Goal: Task Accomplishment & Management: Use online tool/utility

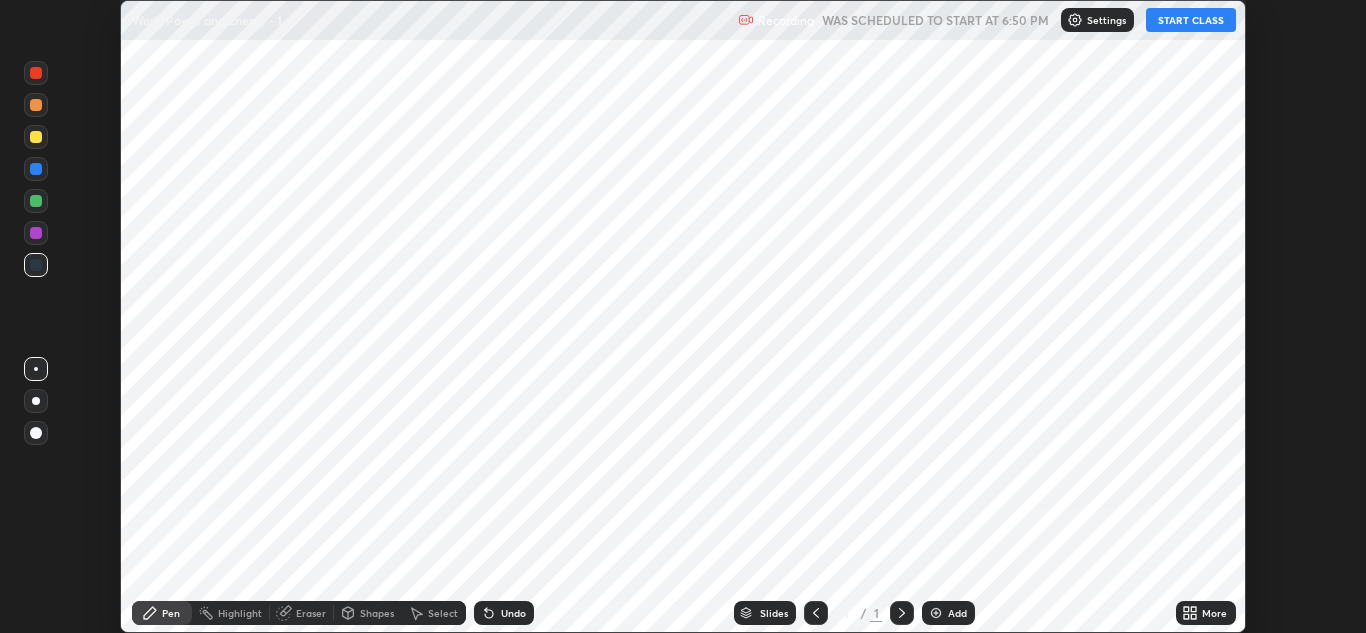
scroll to position [633, 1366]
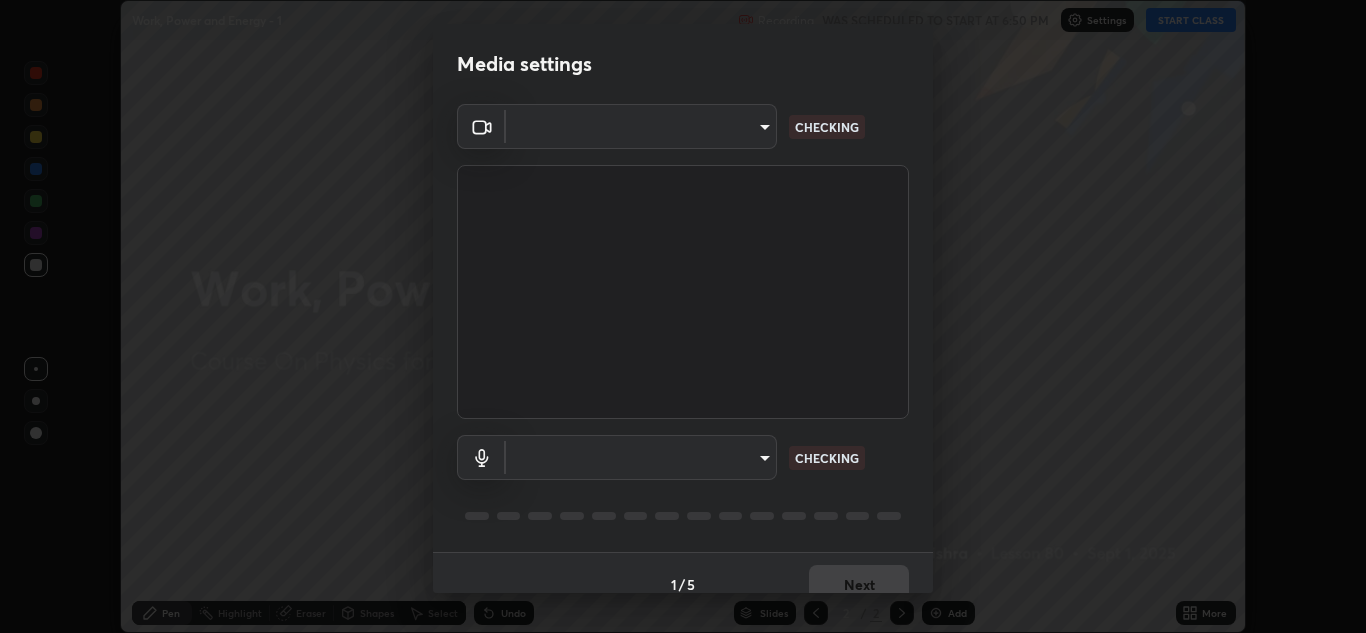
type input "b632b45ffd38abdd59198549972216b0b56846c9a96ca02d214ec0deae62491c"
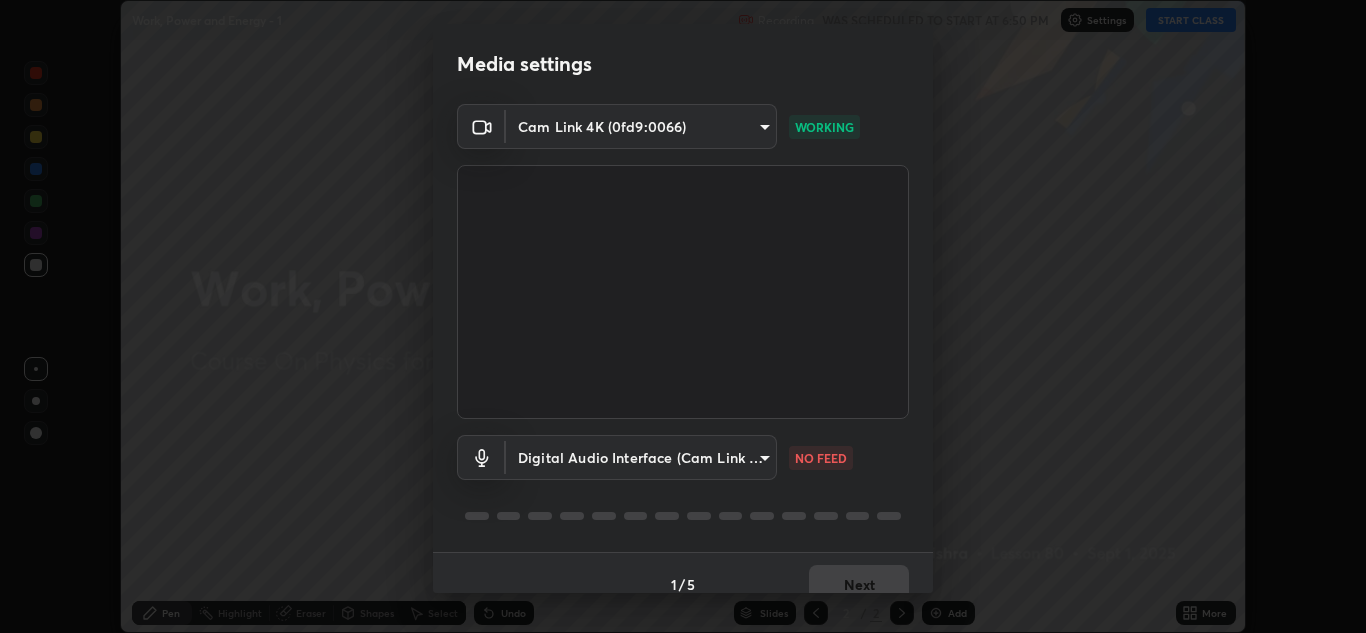
scroll to position [23, 0]
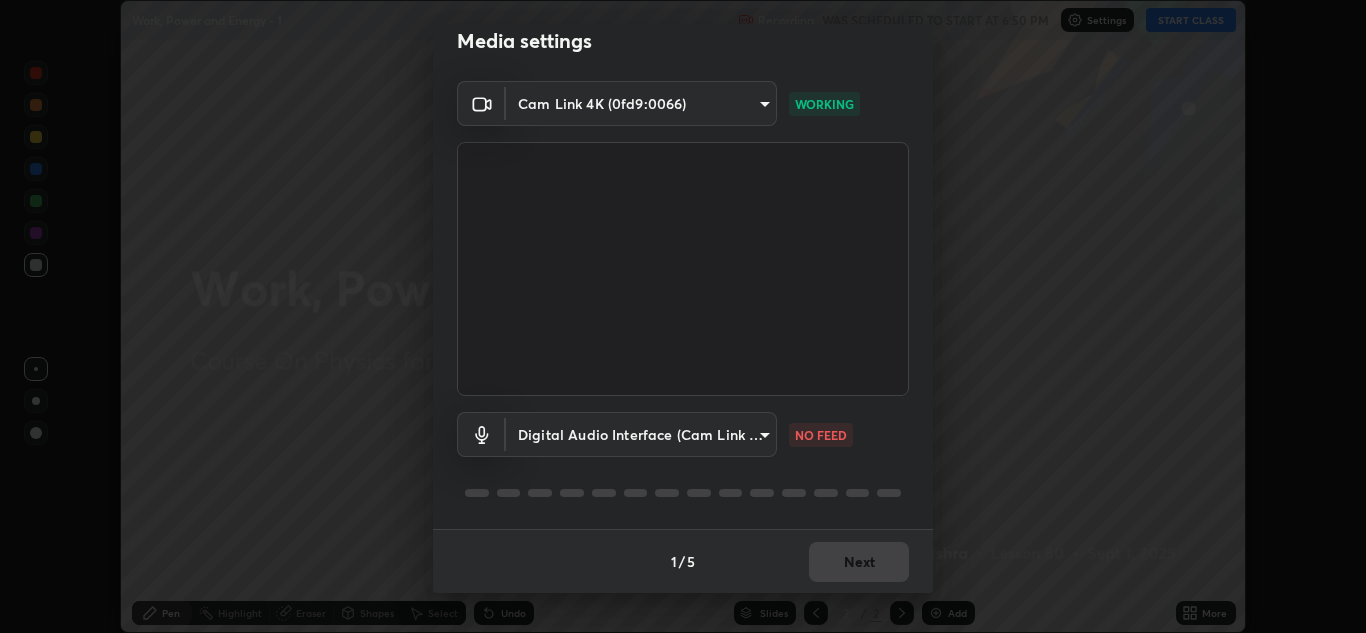
click at [765, 440] on body "Erase all Work, Power and Energy - 1 Recording WAS SCHEDULED TO START AT 6:50 P…" at bounding box center [683, 316] width 1366 height 633
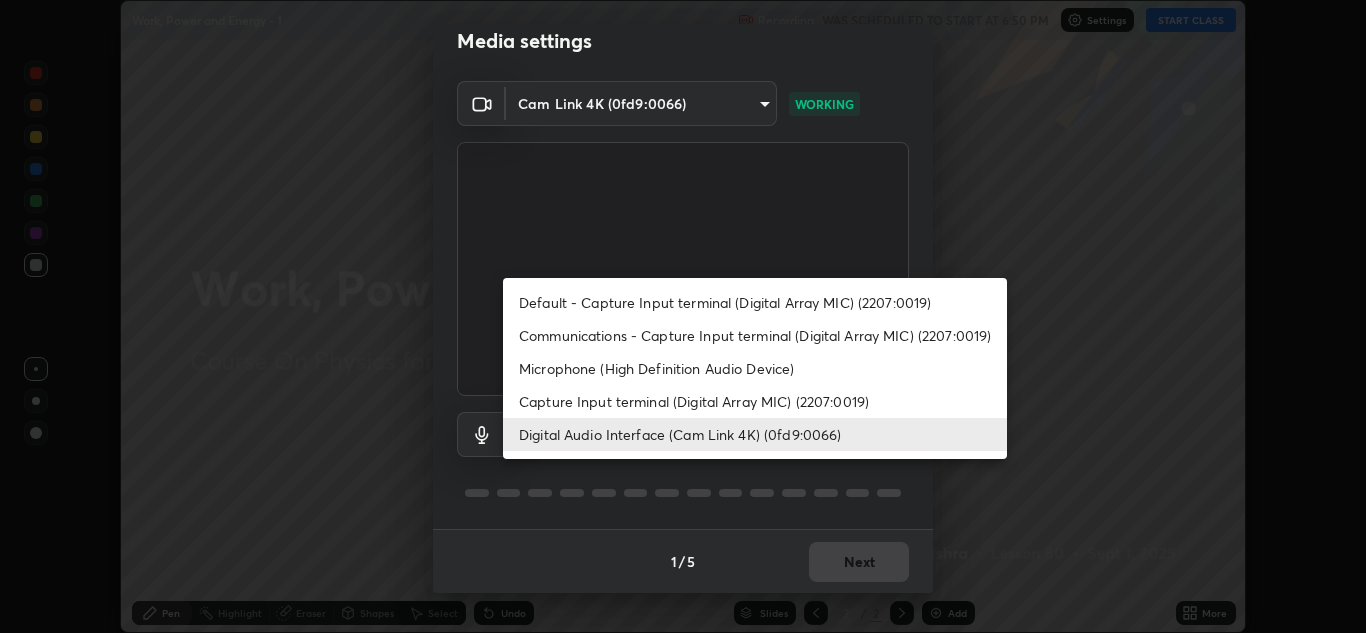
click at [758, 408] on li "Capture Input terminal (Digital Array MIC) (2207:0019)" at bounding box center [755, 401] width 504 height 33
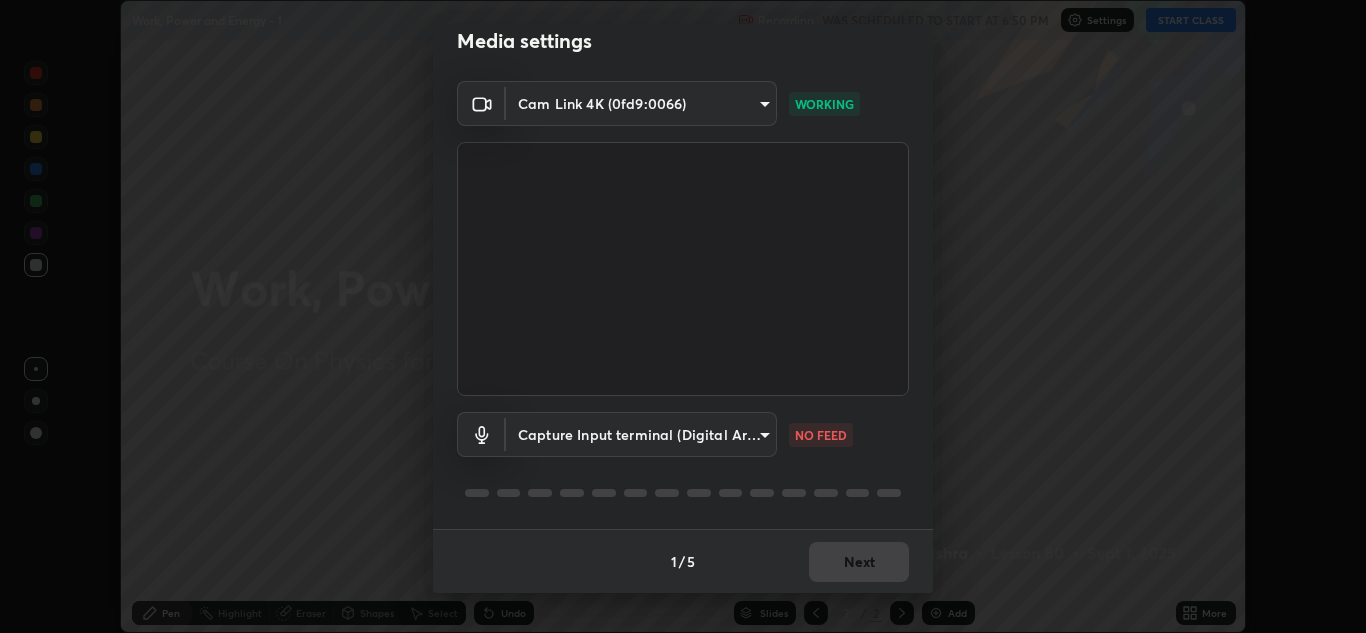
click at [745, 443] on body "Erase all Work, Power and Energy - 1 Recording WAS SCHEDULED TO START AT 6:50 P…" at bounding box center [683, 316] width 1366 height 633
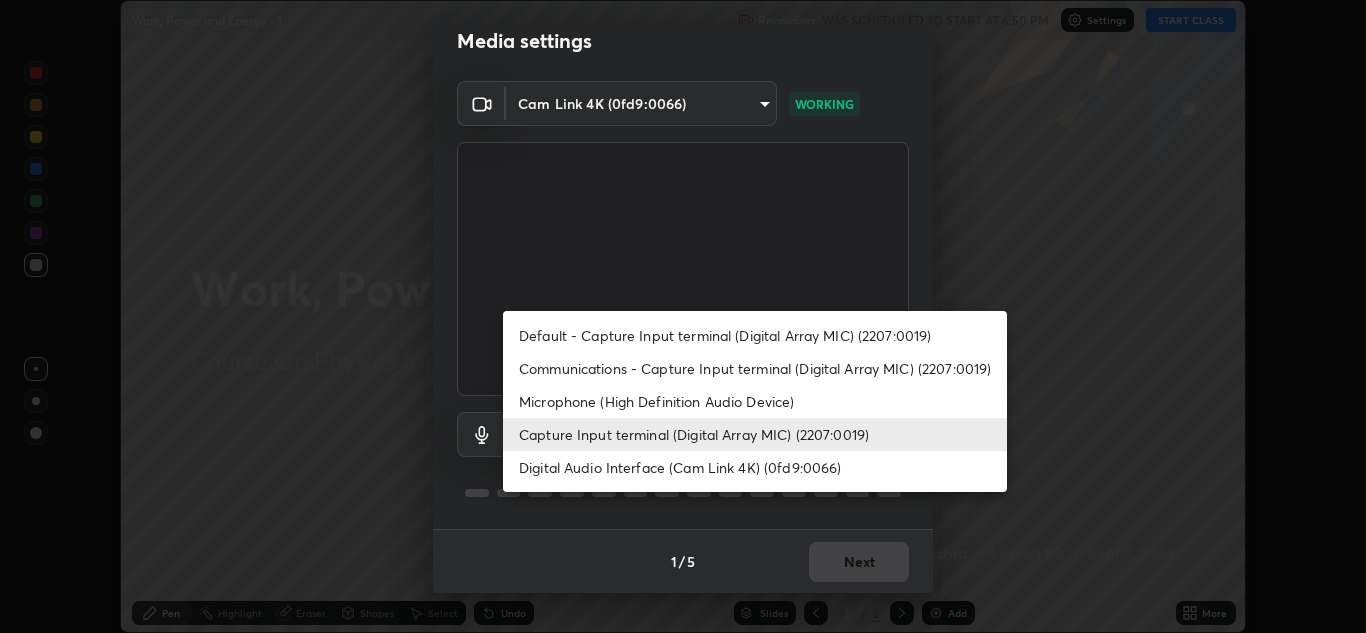
click at [752, 470] on li "Digital Audio Interface (Cam Link 4K) (0fd9:0066)" at bounding box center [755, 467] width 504 height 33
type input "8eef23949d3bcf5a8e29e5a8eec0467d103540f54069910b01a1a3b6507dceb2"
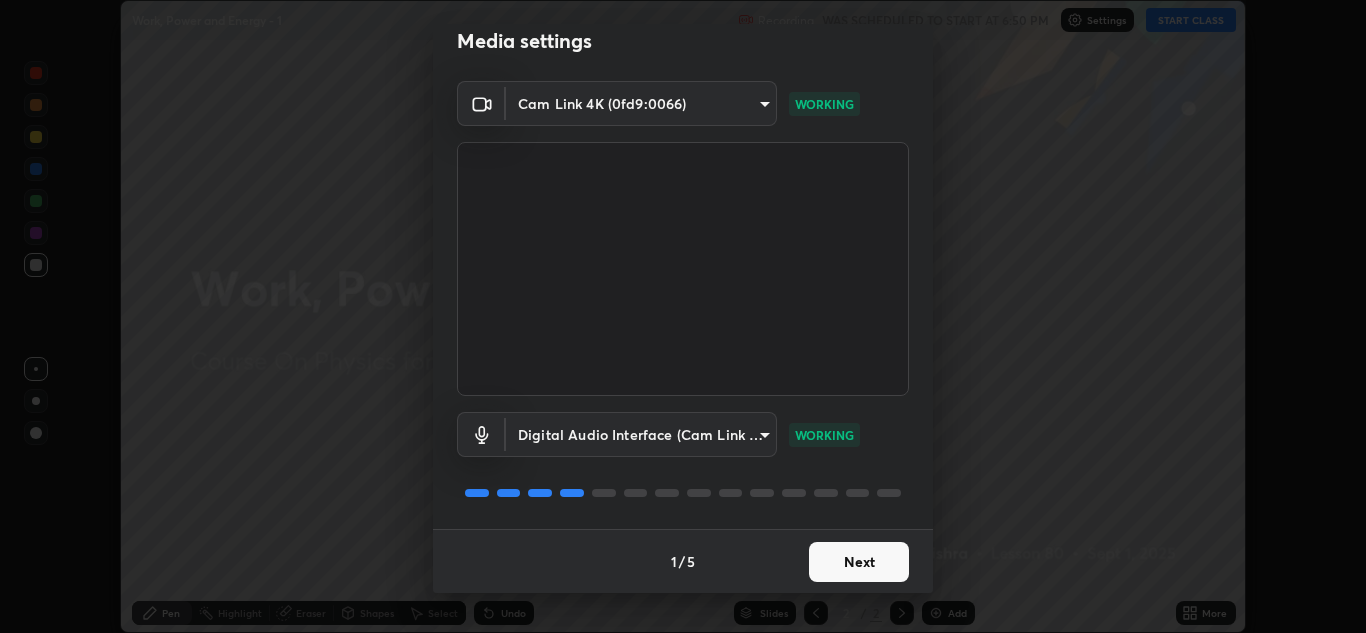
click at [870, 566] on button "Next" at bounding box center [859, 562] width 100 height 40
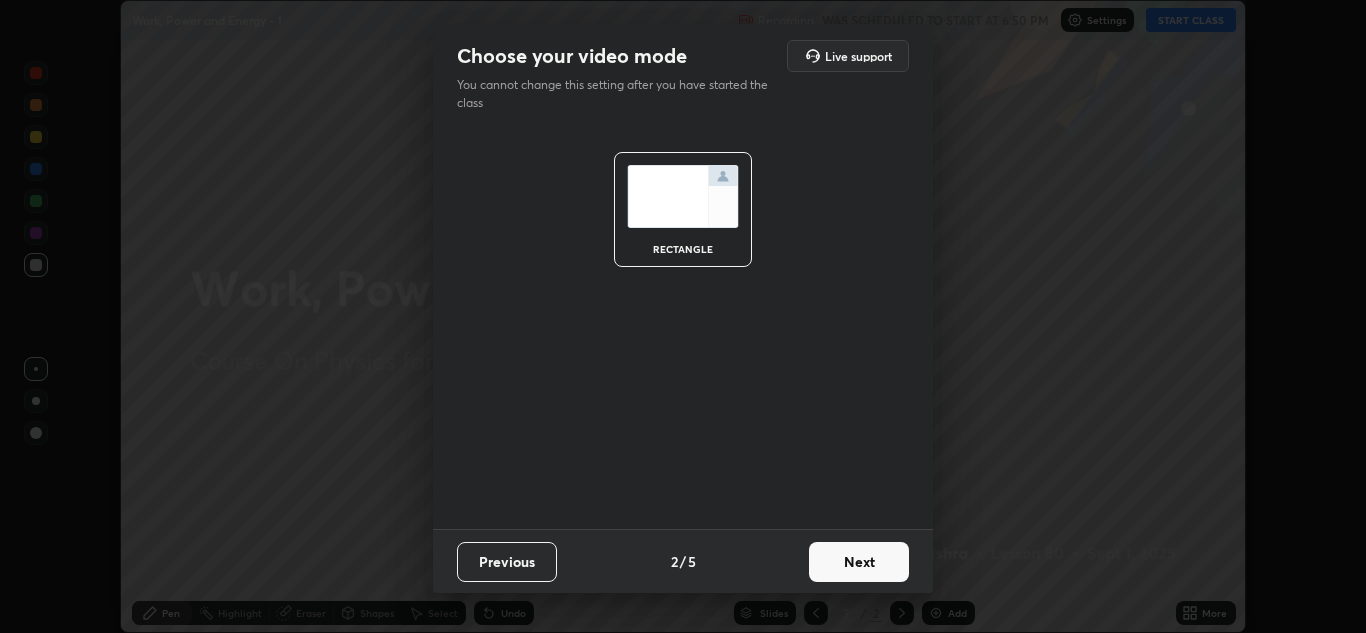
scroll to position [0, 0]
click at [873, 562] on button "Next" at bounding box center [859, 562] width 100 height 40
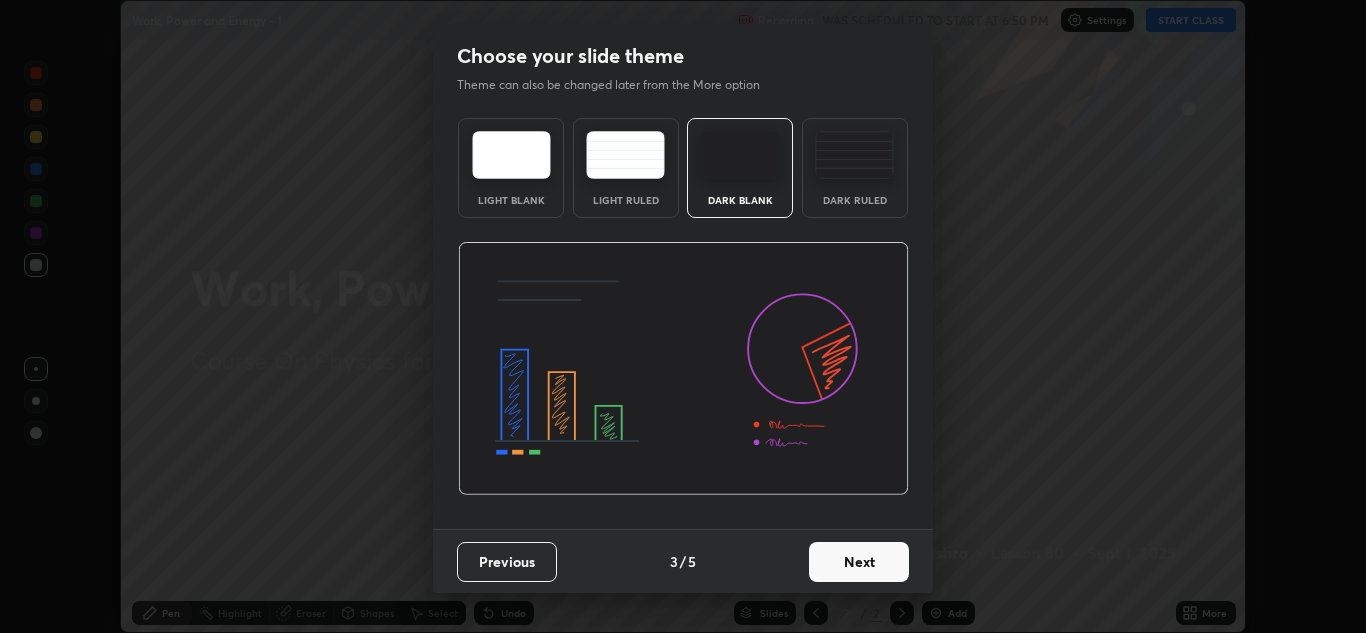
click at [884, 559] on button "Next" at bounding box center [859, 562] width 100 height 40
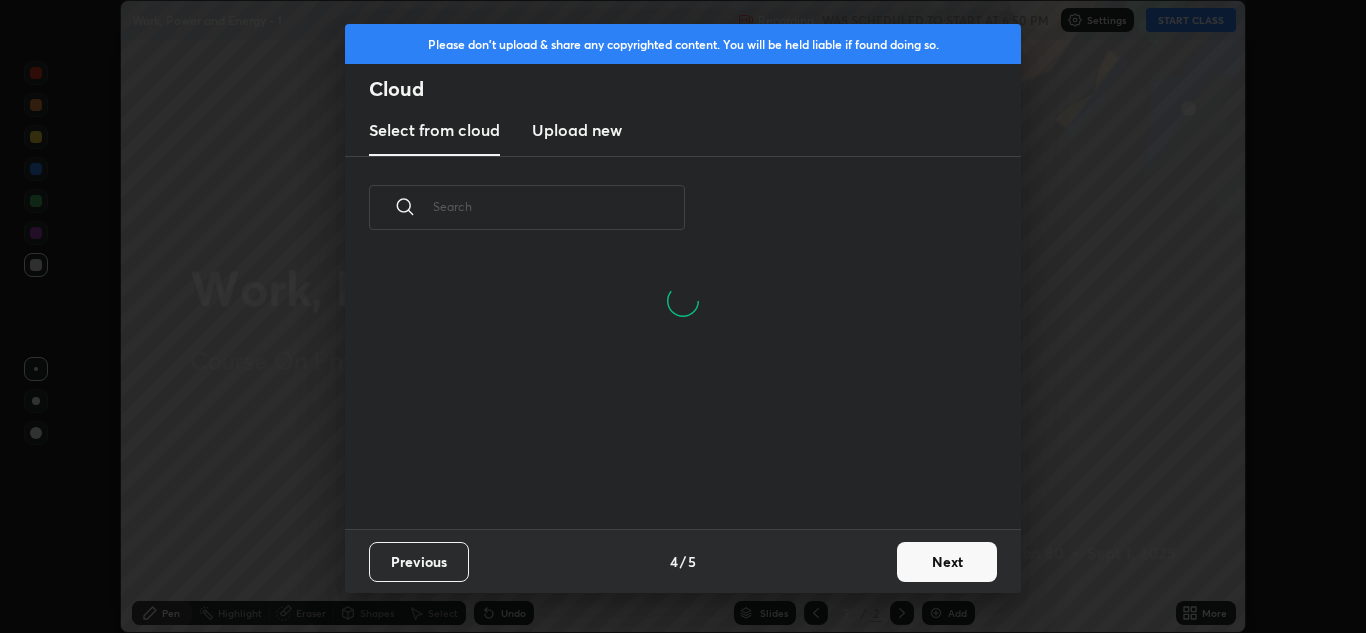
click at [930, 561] on button "Next" at bounding box center [947, 562] width 100 height 40
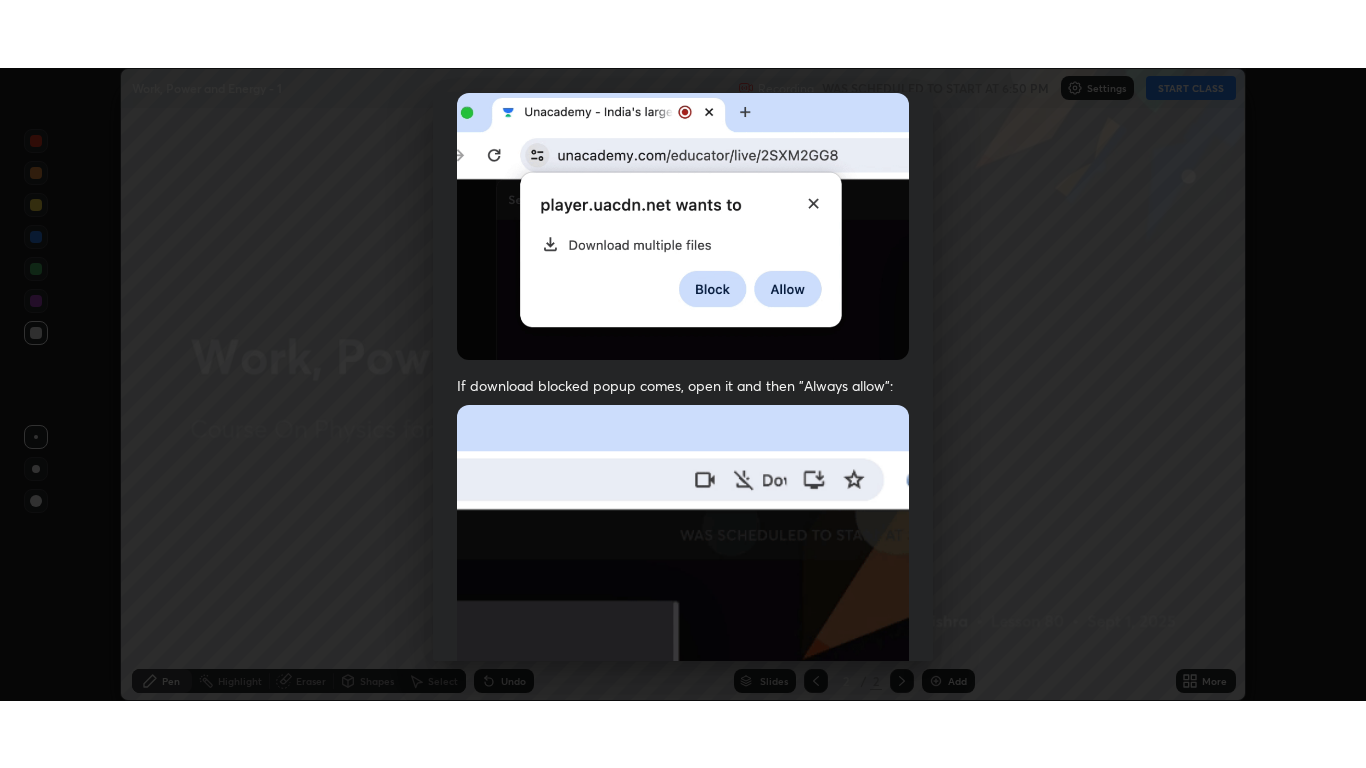
scroll to position [432, 0]
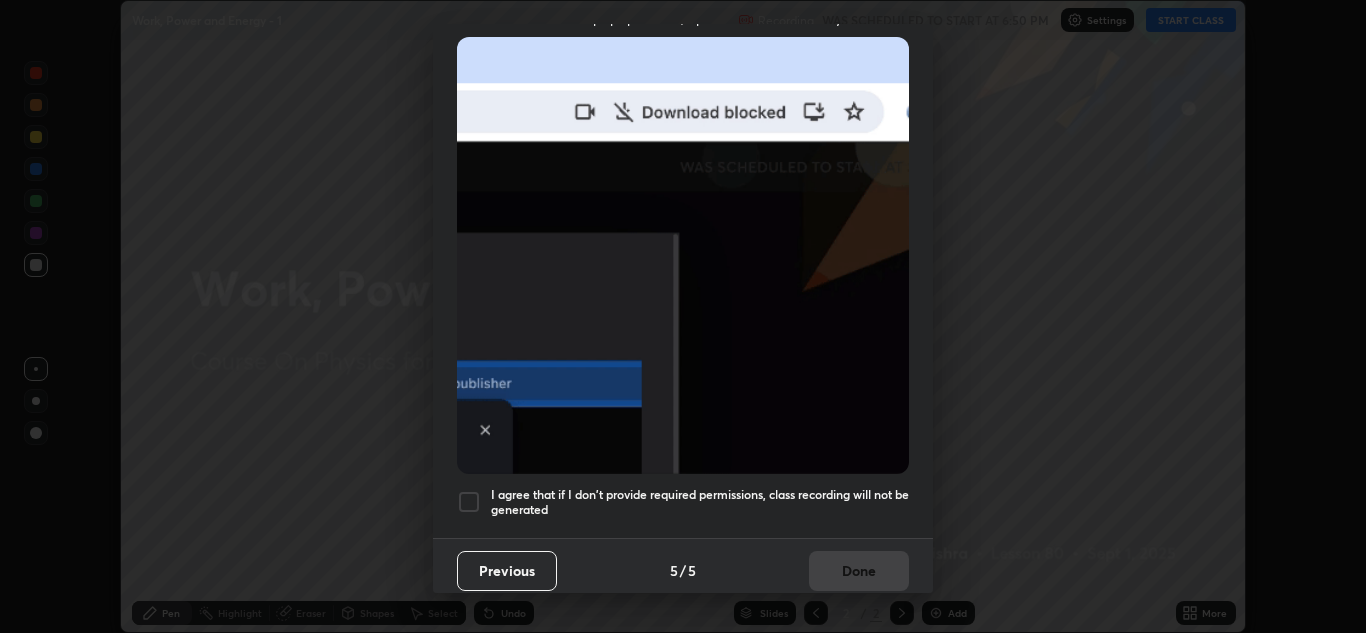
click at [800, 489] on h5 "I agree that if I don't provide required permissions, class recording will not …" at bounding box center [700, 502] width 418 height 31
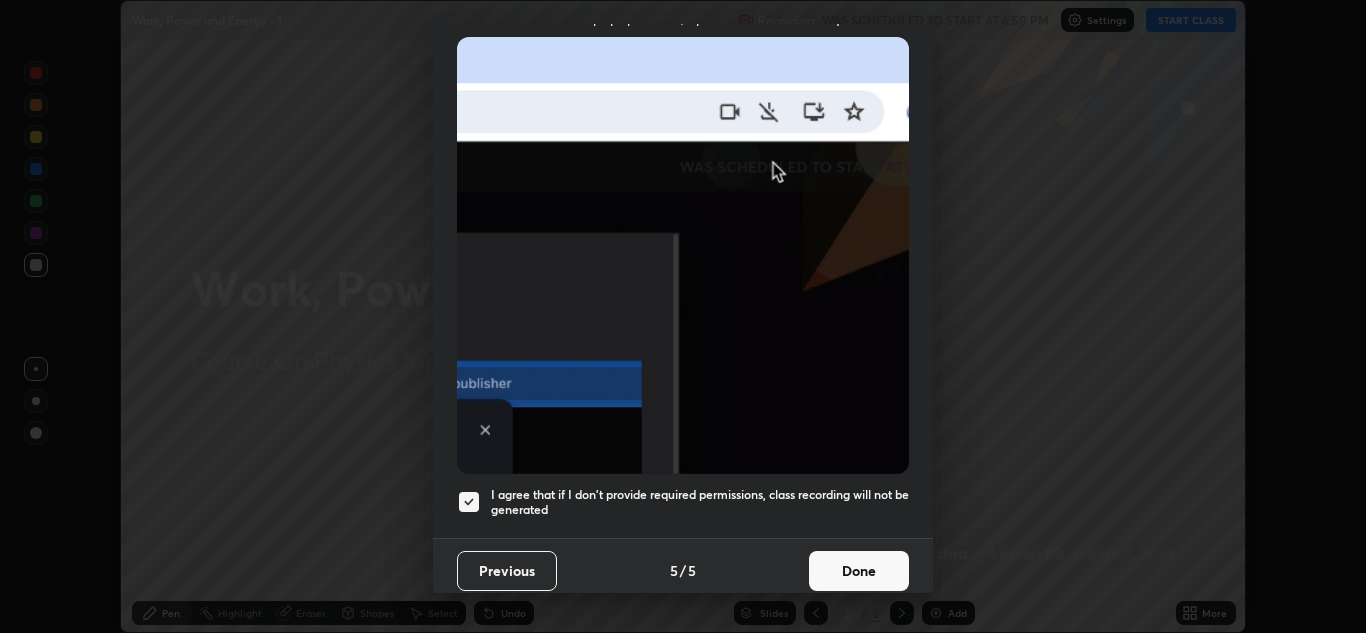
click at [853, 562] on button "Done" at bounding box center [859, 571] width 100 height 40
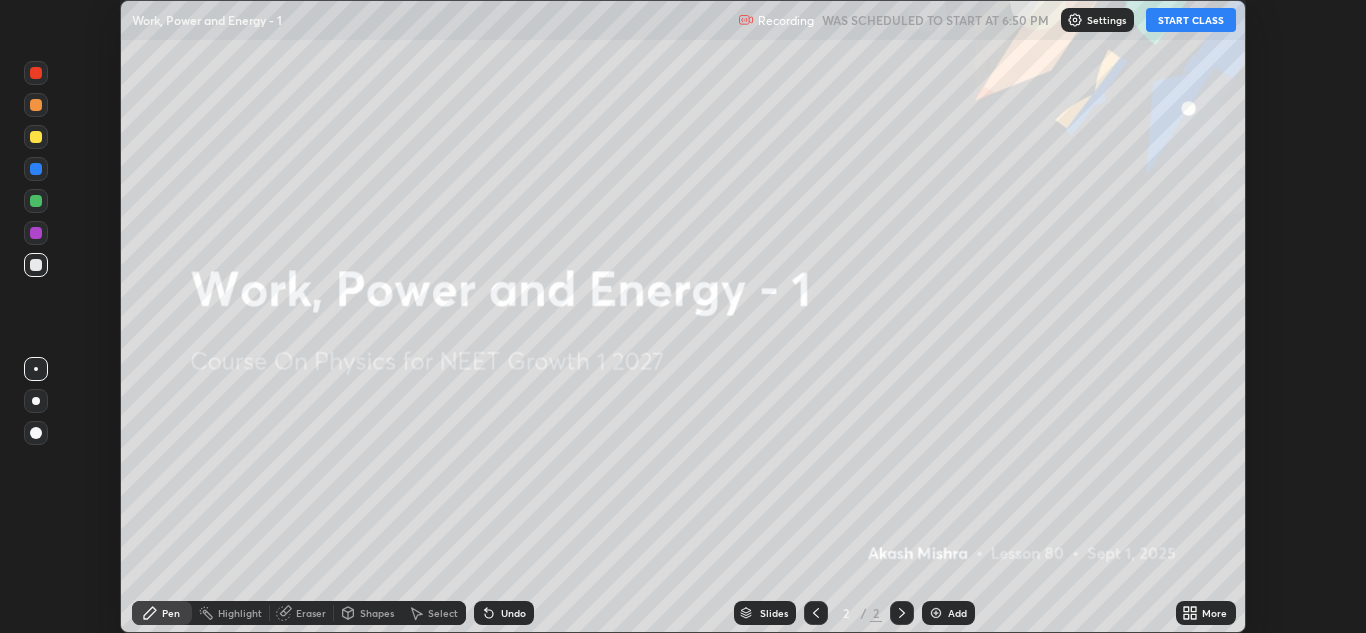
click at [1181, 23] on button "START CLASS" at bounding box center [1191, 20] width 90 height 24
click at [1195, 611] on icon at bounding box center [1193, 609] width 5 height 5
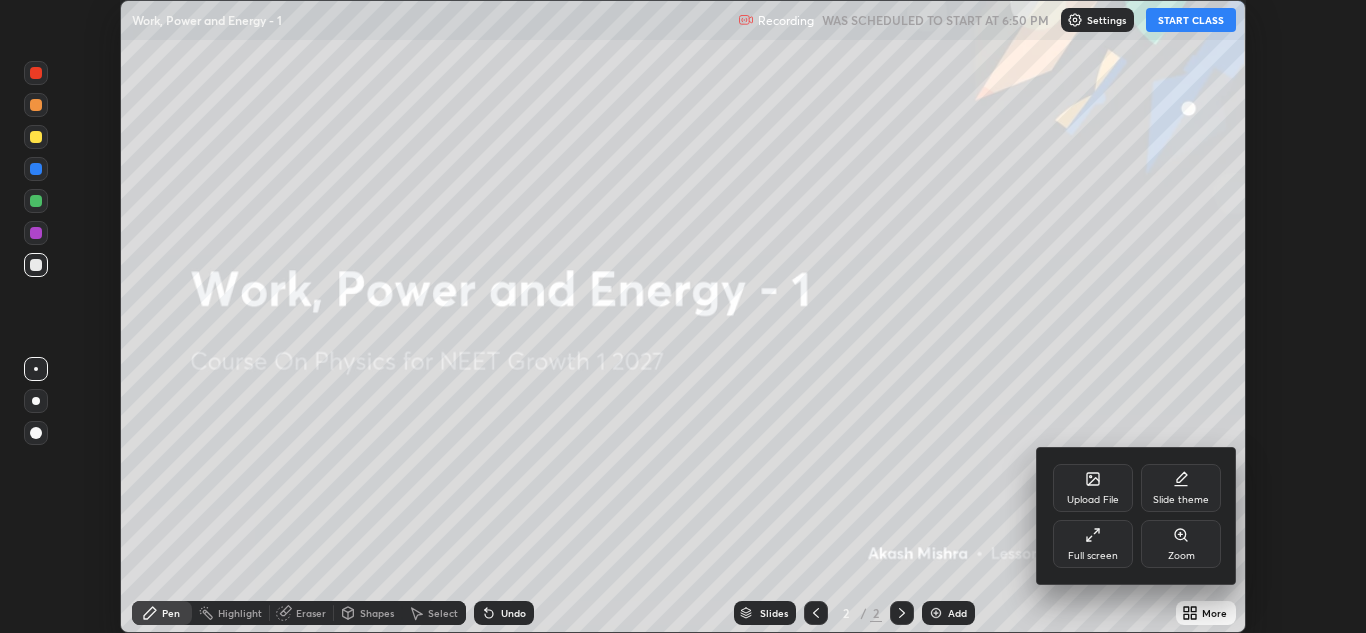
click at [1091, 547] on div "Full screen" at bounding box center [1093, 544] width 80 height 48
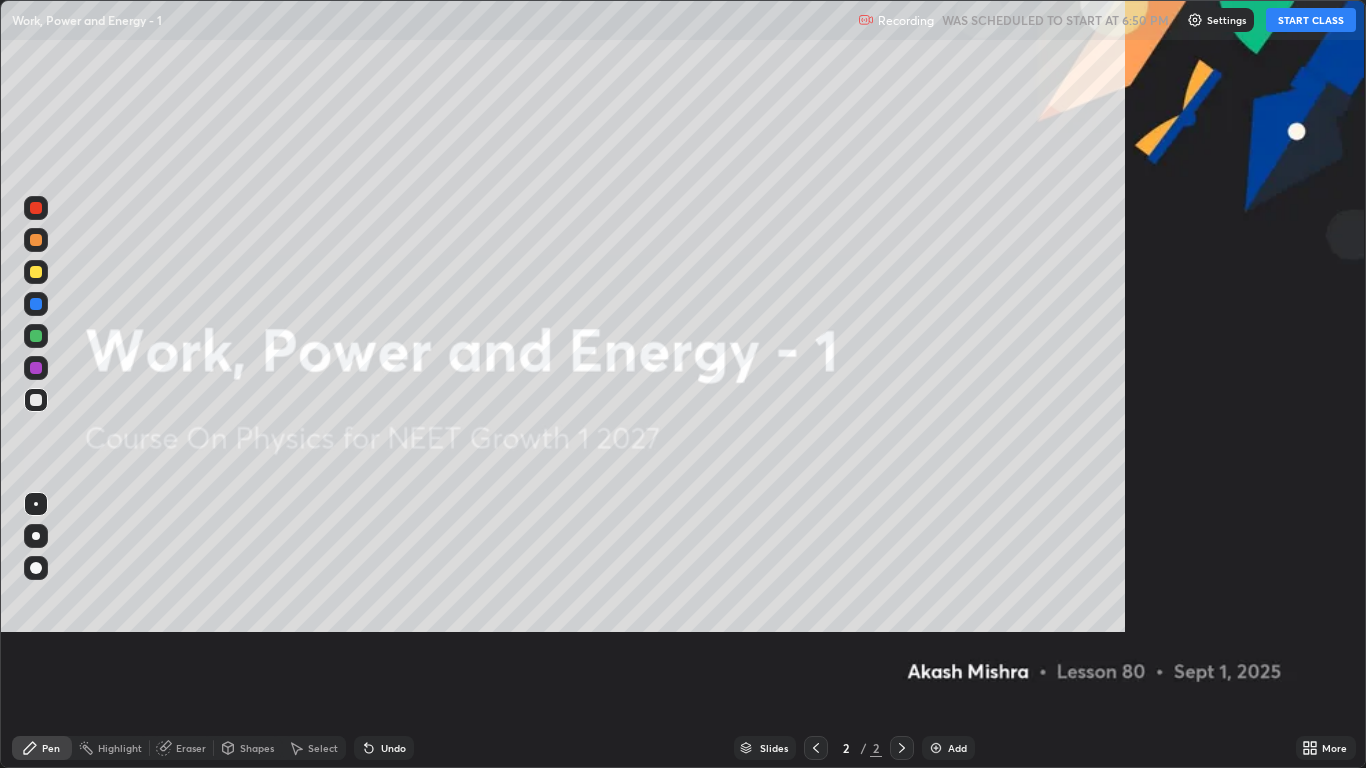
scroll to position [768, 1366]
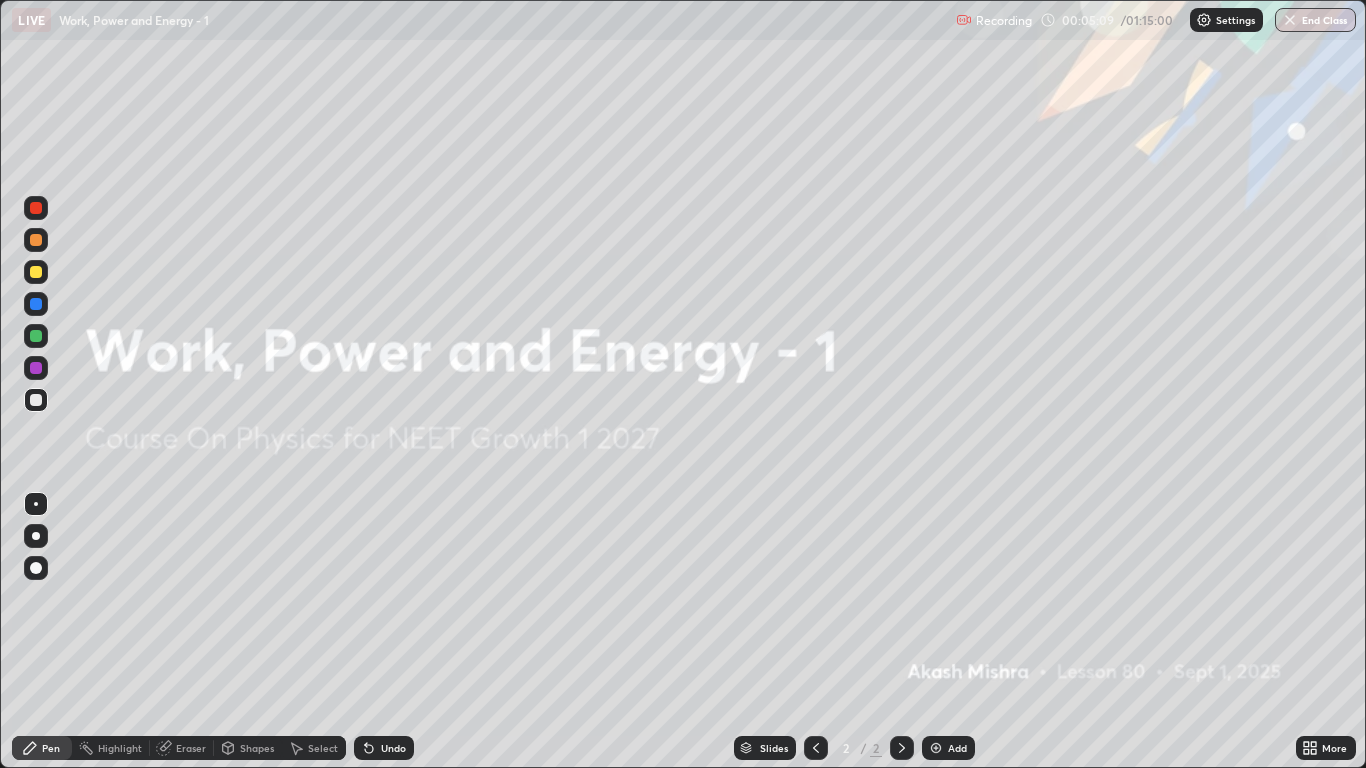
click at [947, 632] on div "Add" at bounding box center [948, 748] width 53 height 24
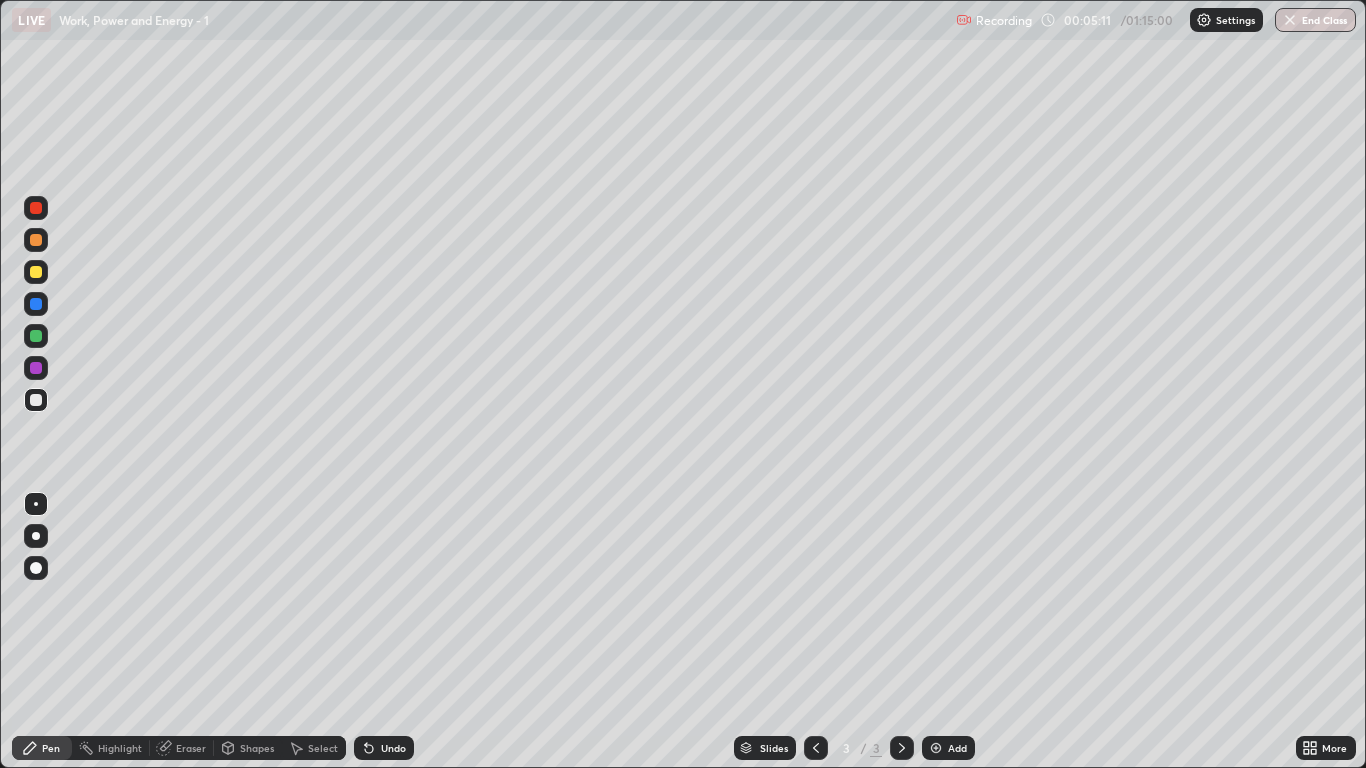
click at [241, 632] on div "Shapes" at bounding box center [257, 748] width 34 height 10
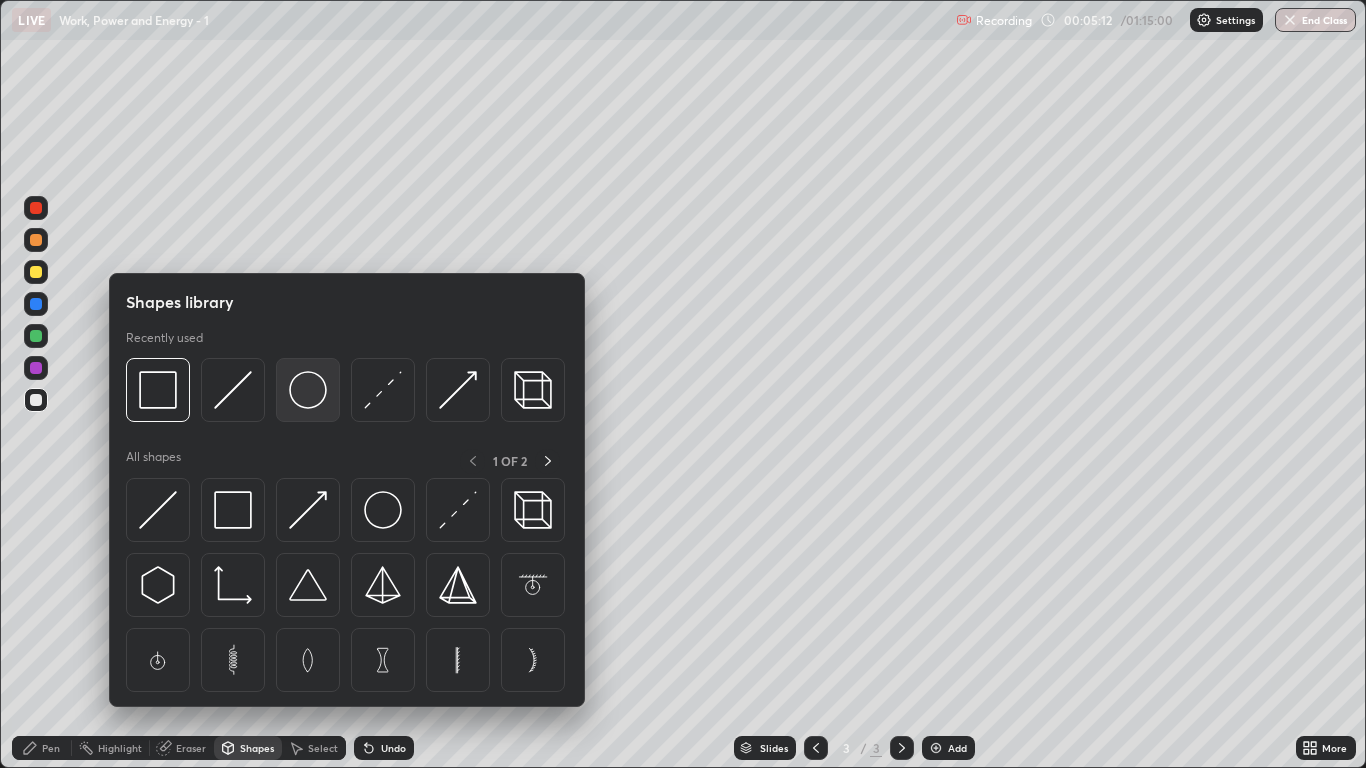
click at [296, 389] on img at bounding box center [308, 390] width 38 height 38
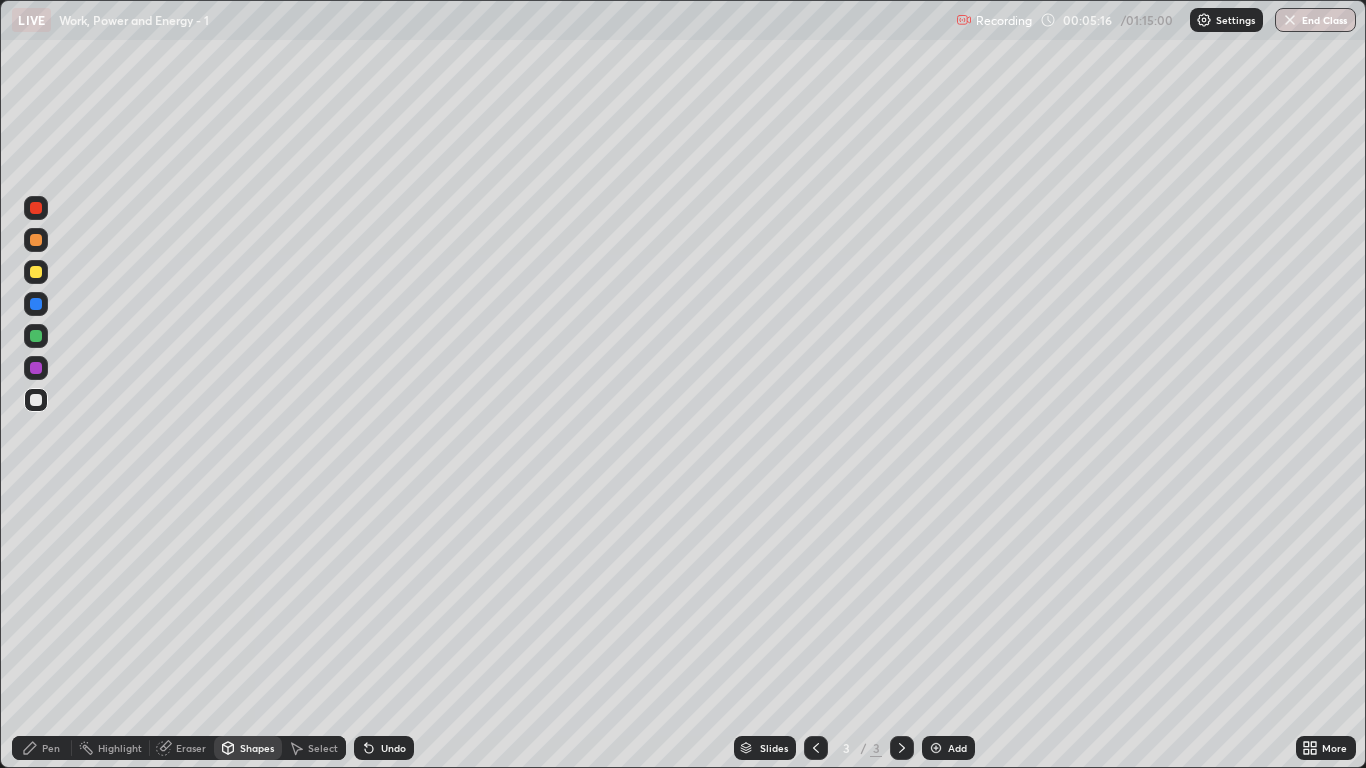
click at [250, 632] on div "Shapes" at bounding box center [257, 748] width 34 height 10
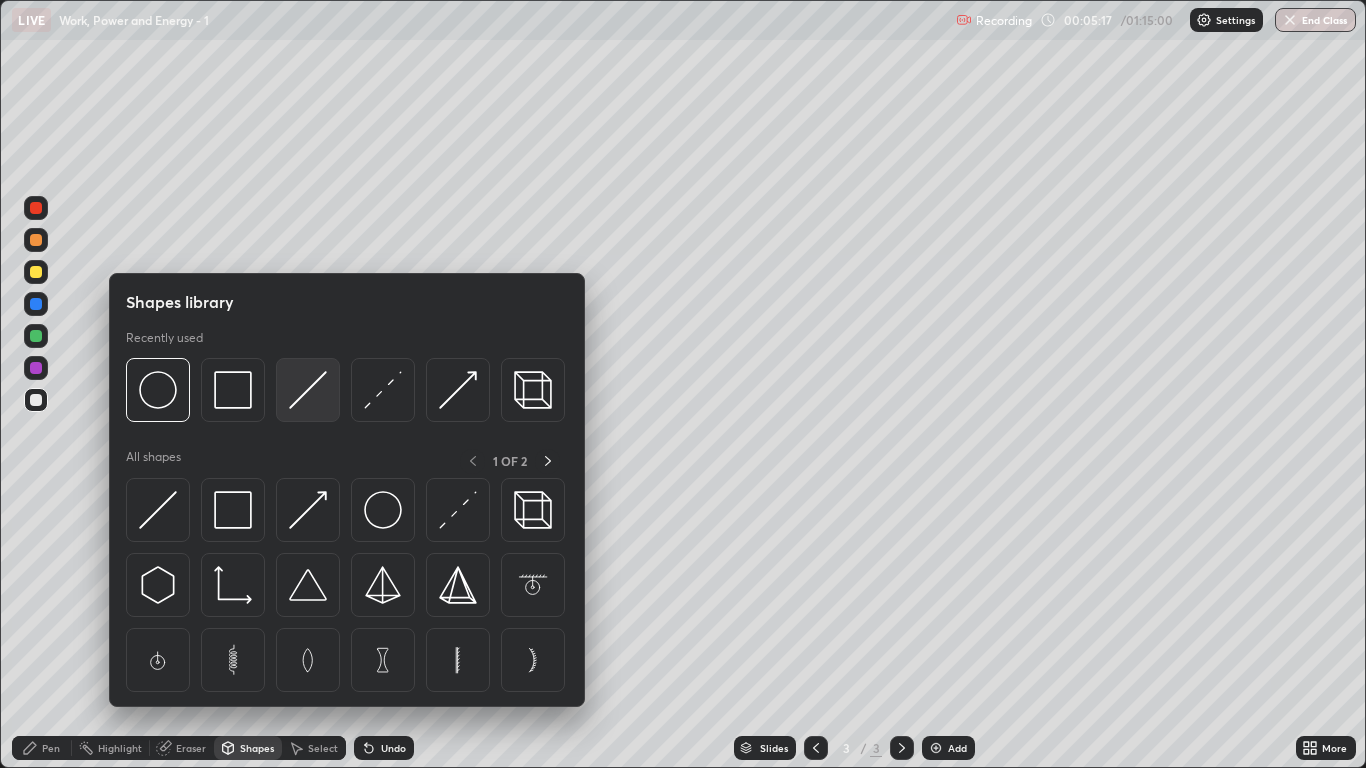
click at [298, 400] on img at bounding box center [308, 390] width 38 height 38
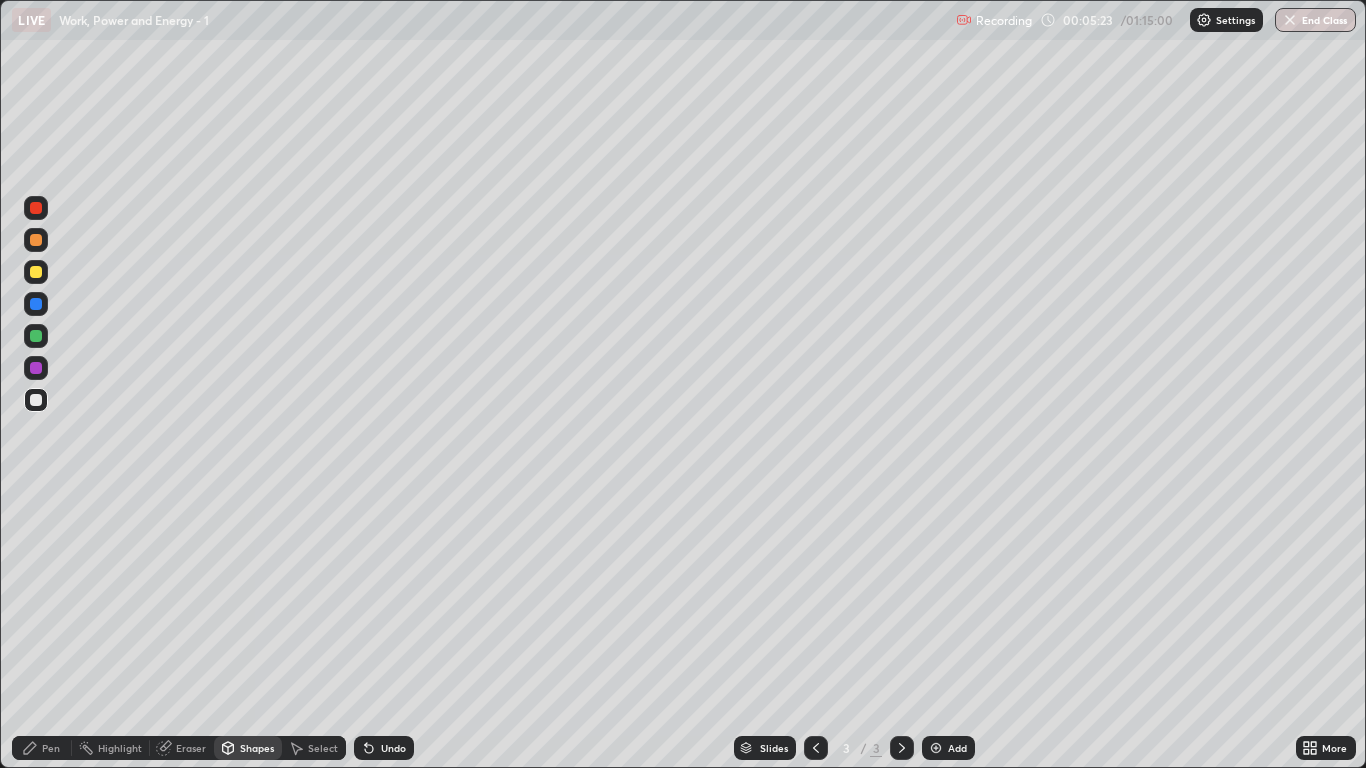
click at [49, 632] on div "Pen" at bounding box center [51, 748] width 18 height 10
click at [255, 632] on div "Shapes" at bounding box center [257, 748] width 34 height 10
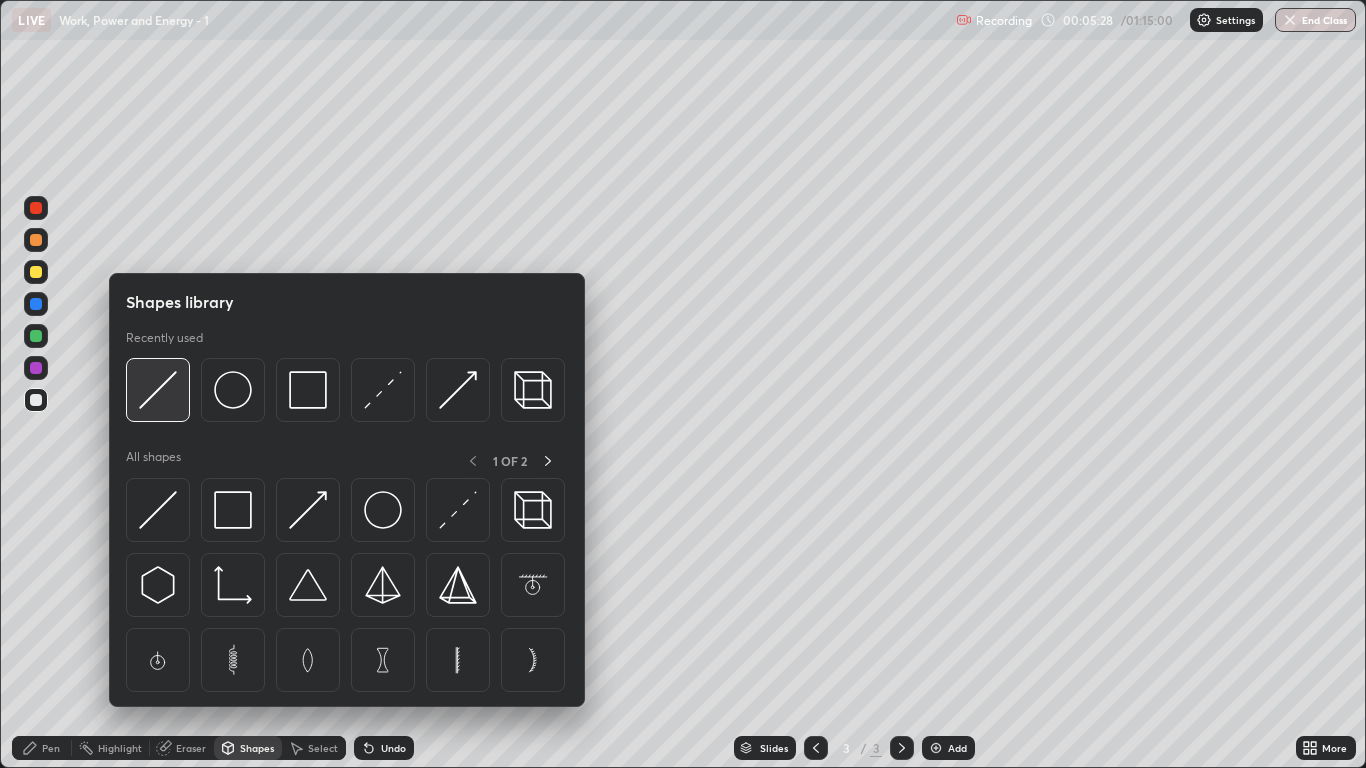
click at [167, 393] on img at bounding box center [158, 390] width 38 height 38
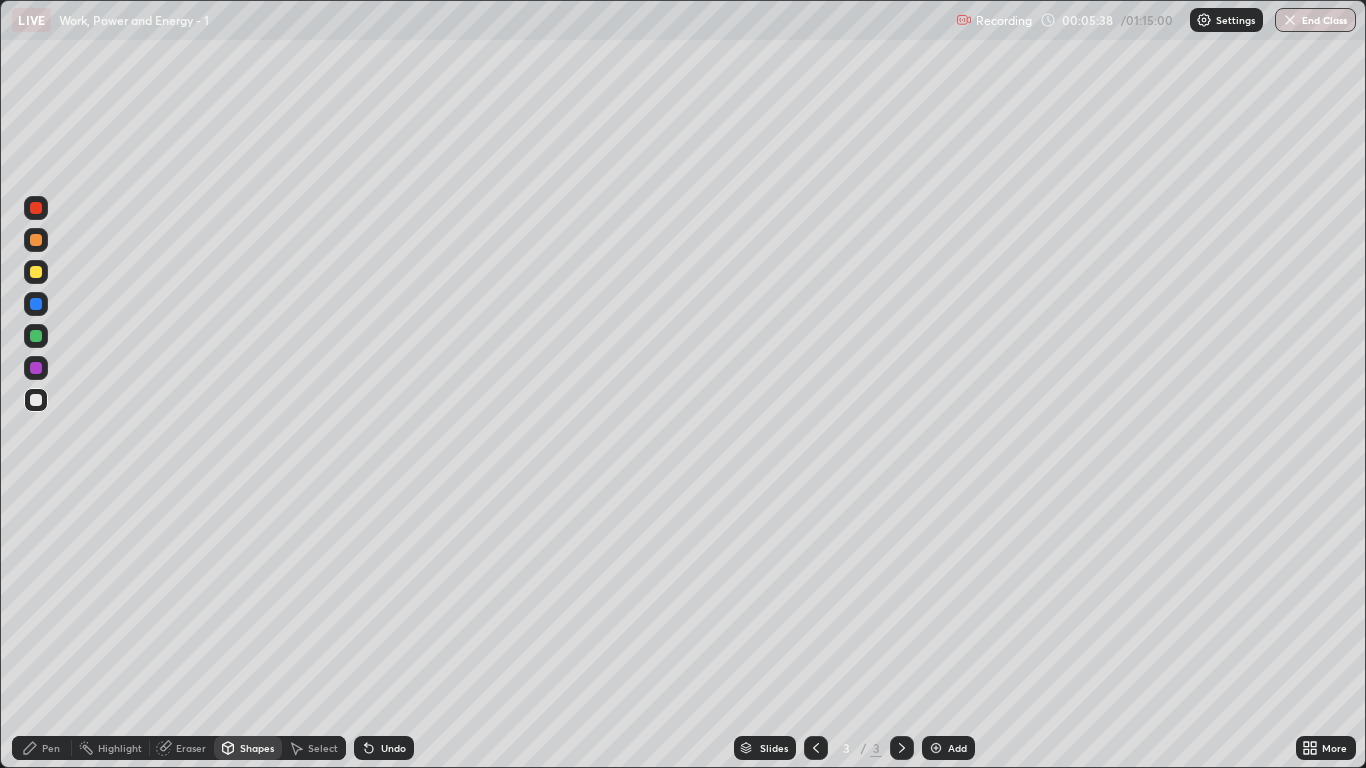
click at [59, 632] on div "Pen" at bounding box center [51, 748] width 18 height 10
click at [39, 275] on div at bounding box center [36, 272] width 12 height 12
click at [38, 305] on div at bounding box center [36, 304] width 12 height 12
click at [401, 632] on div "Undo" at bounding box center [393, 748] width 25 height 10
click at [391, 632] on div "Undo" at bounding box center [393, 748] width 25 height 10
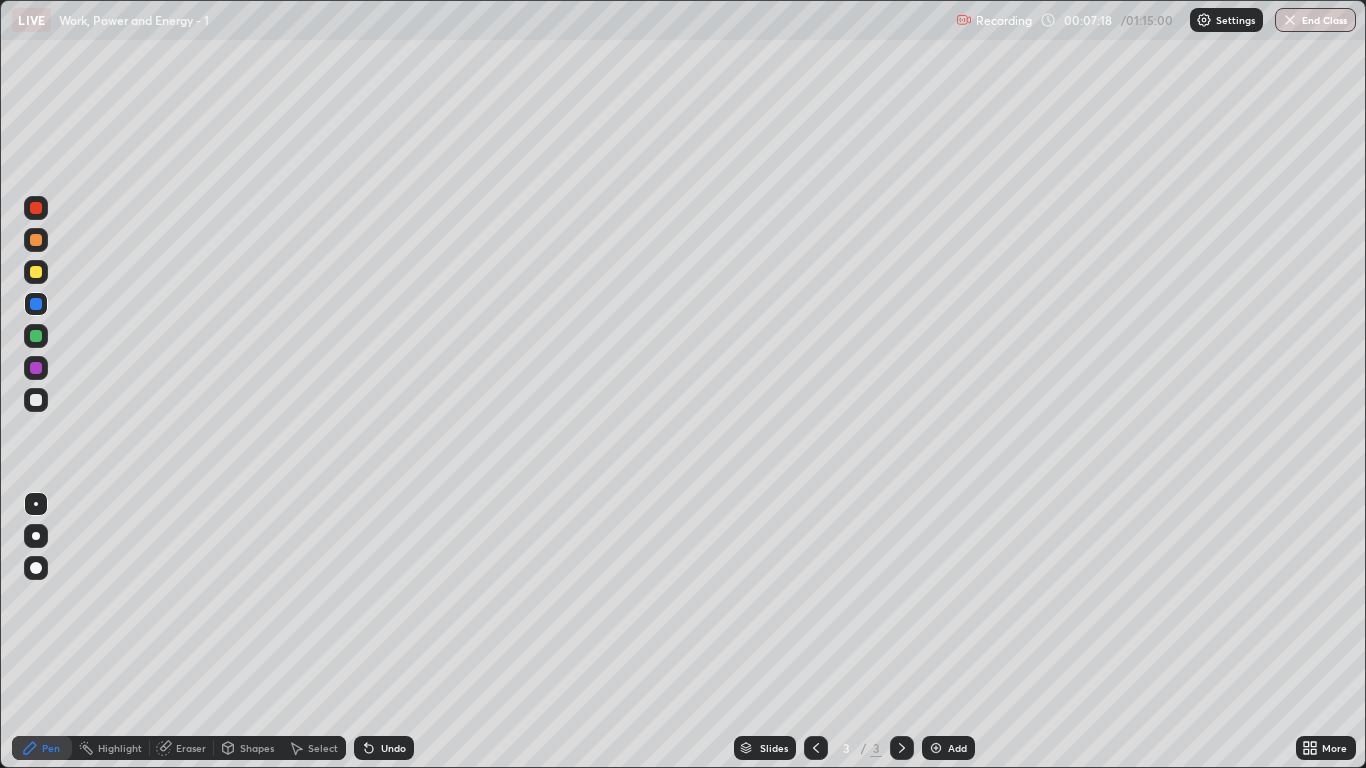
click at [402, 632] on div "Undo" at bounding box center [393, 748] width 25 height 10
click at [41, 401] on div at bounding box center [36, 400] width 12 height 12
click at [941, 632] on img at bounding box center [936, 748] width 16 height 16
click at [46, 398] on div at bounding box center [36, 400] width 24 height 24
click at [57, 632] on div "Pen" at bounding box center [51, 748] width 18 height 10
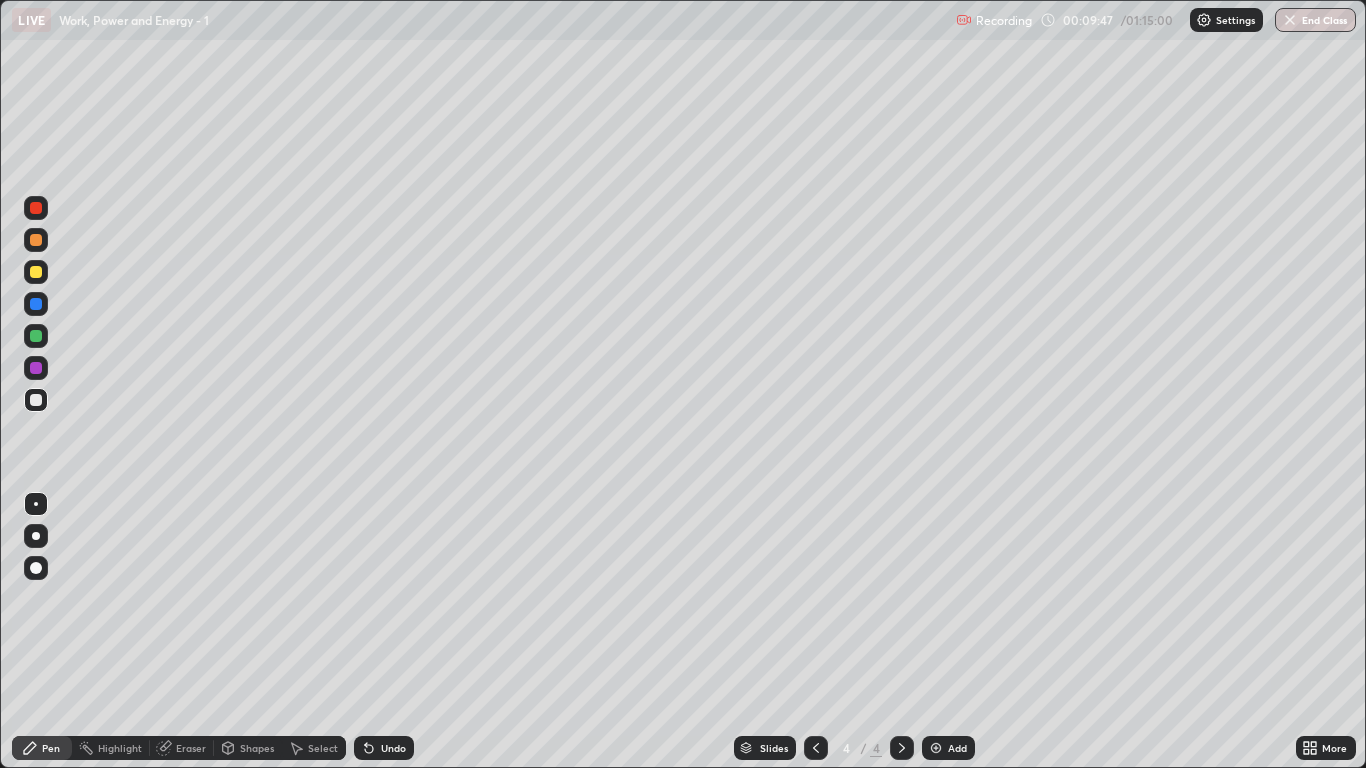
click at [34, 404] on div at bounding box center [36, 400] width 12 height 12
click at [389, 632] on div "Undo" at bounding box center [393, 748] width 25 height 10
click at [386, 632] on div "Undo" at bounding box center [380, 748] width 68 height 40
click at [39, 280] on div at bounding box center [36, 272] width 24 height 24
click at [41, 408] on div at bounding box center [36, 400] width 24 height 24
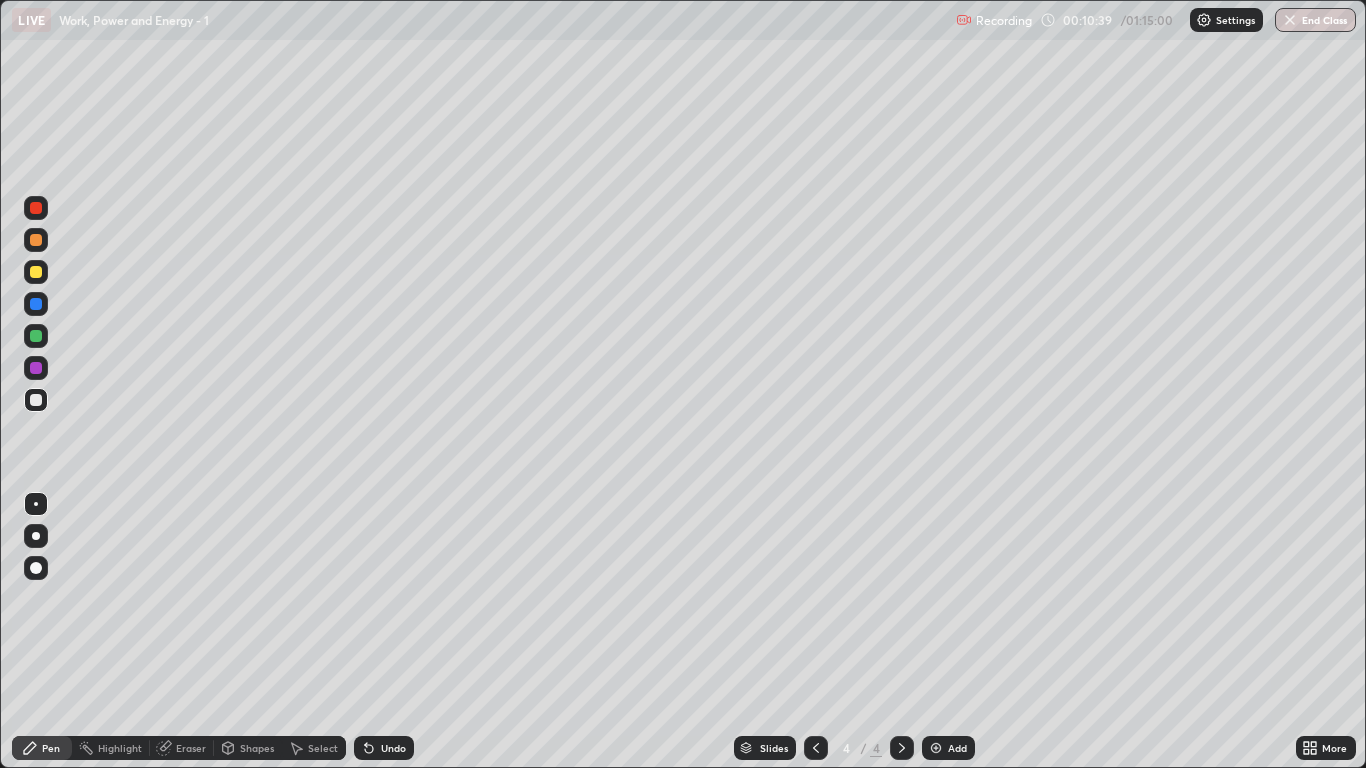
click at [381, 632] on div "Undo" at bounding box center [393, 748] width 25 height 10
click at [394, 632] on div "Undo" at bounding box center [393, 748] width 25 height 10
click at [42, 283] on div at bounding box center [36, 272] width 24 height 24
click at [35, 342] on div at bounding box center [36, 336] width 24 height 24
click at [384, 632] on div "Undo" at bounding box center [384, 748] width 60 height 24
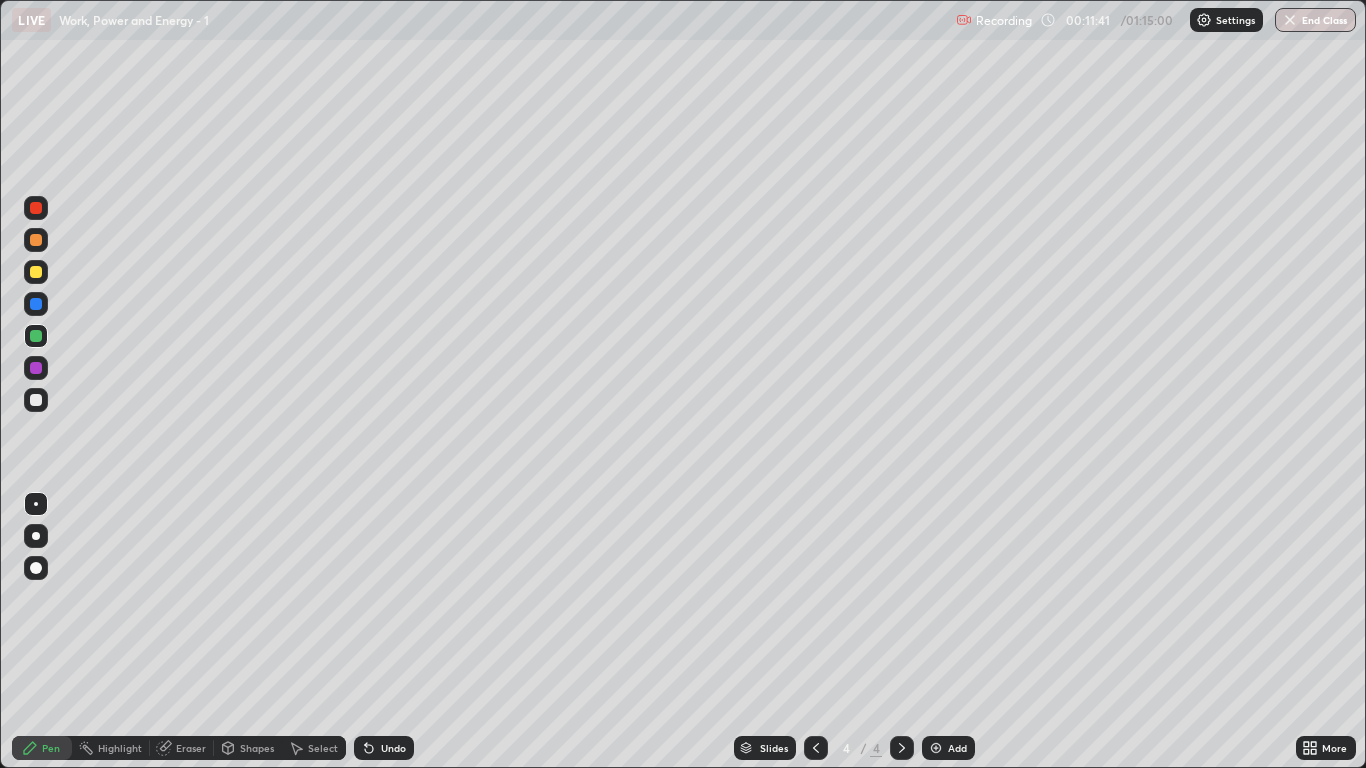
click at [38, 274] on div at bounding box center [36, 272] width 12 height 12
click at [43, 399] on div at bounding box center [36, 400] width 24 height 24
click at [397, 632] on div "Undo" at bounding box center [393, 748] width 25 height 10
click at [388, 632] on div "Undo" at bounding box center [393, 748] width 25 height 10
click at [36, 334] on div at bounding box center [36, 336] width 12 height 12
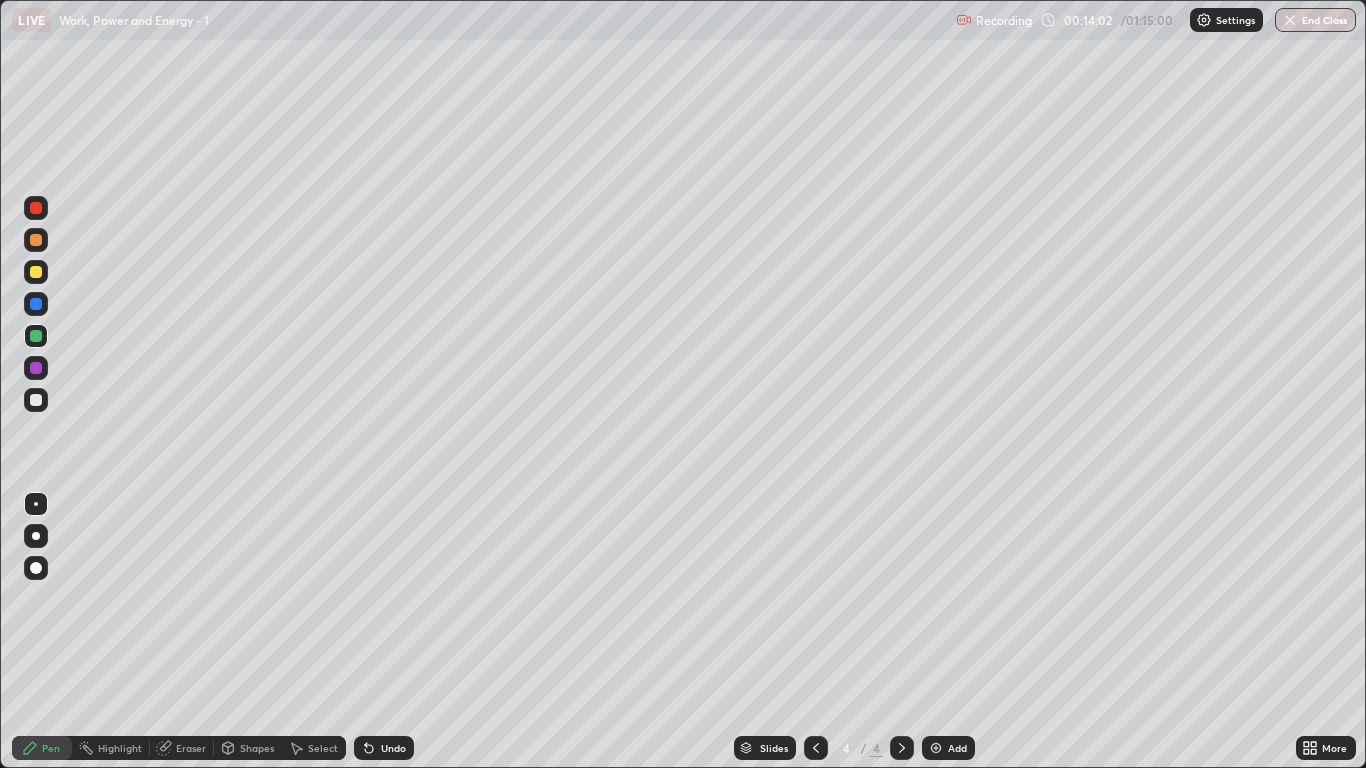
click at [48, 399] on div at bounding box center [36, 400] width 32 height 32
click at [43, 280] on div at bounding box center [36, 272] width 24 height 24
click at [36, 401] on div at bounding box center [36, 400] width 12 height 12
click at [941, 632] on img at bounding box center [936, 748] width 16 height 16
click at [44, 269] on div at bounding box center [36, 272] width 24 height 24
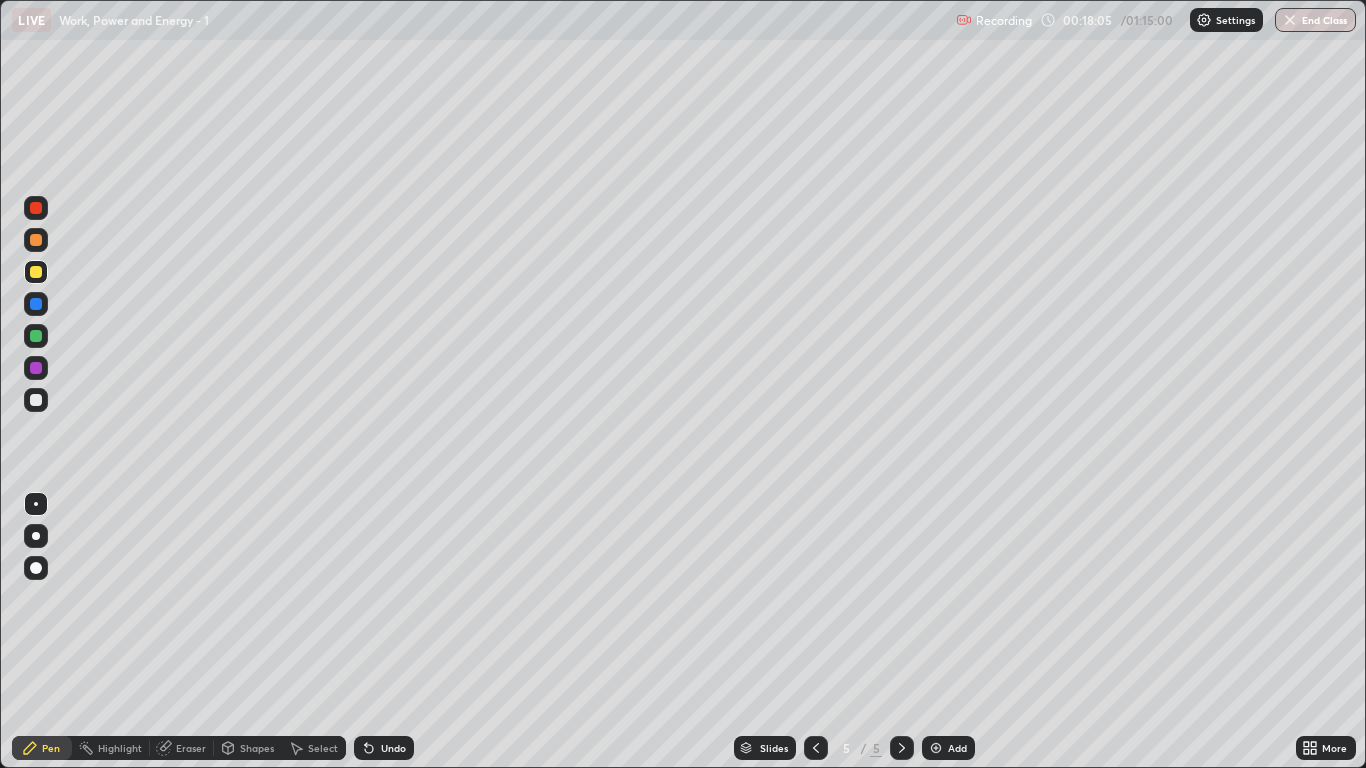
click at [37, 402] on div at bounding box center [36, 400] width 12 height 12
click at [380, 632] on div "Undo" at bounding box center [384, 748] width 60 height 24
click at [389, 632] on div "Undo" at bounding box center [384, 748] width 60 height 24
click at [46, 272] on div at bounding box center [36, 272] width 24 height 24
click at [43, 402] on div at bounding box center [36, 400] width 24 height 24
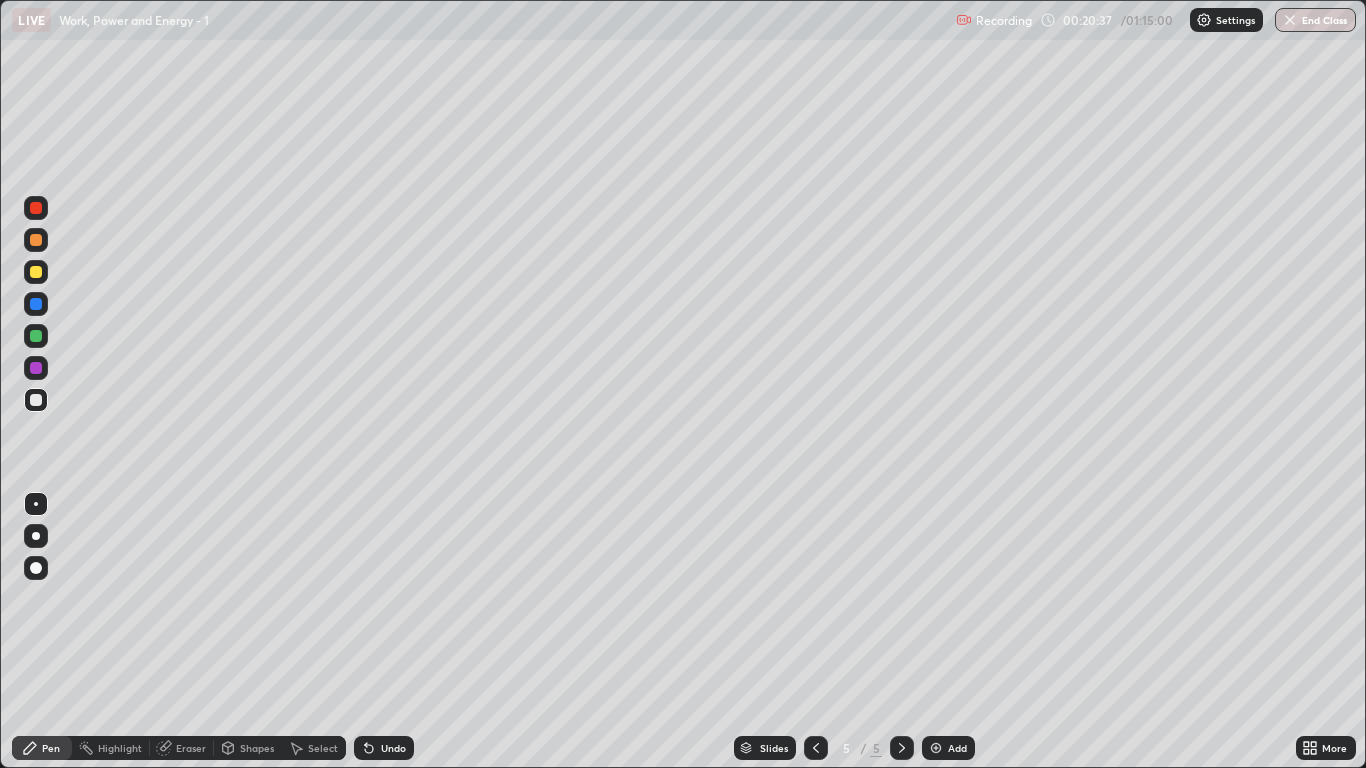
click at [45, 338] on div at bounding box center [36, 336] width 24 height 24
click at [958, 632] on div "Add" at bounding box center [948, 748] width 53 height 24
click at [37, 400] on div at bounding box center [36, 400] width 12 height 12
click at [395, 632] on div "Undo" at bounding box center [393, 748] width 25 height 10
click at [385, 632] on div "Undo" at bounding box center [393, 748] width 25 height 10
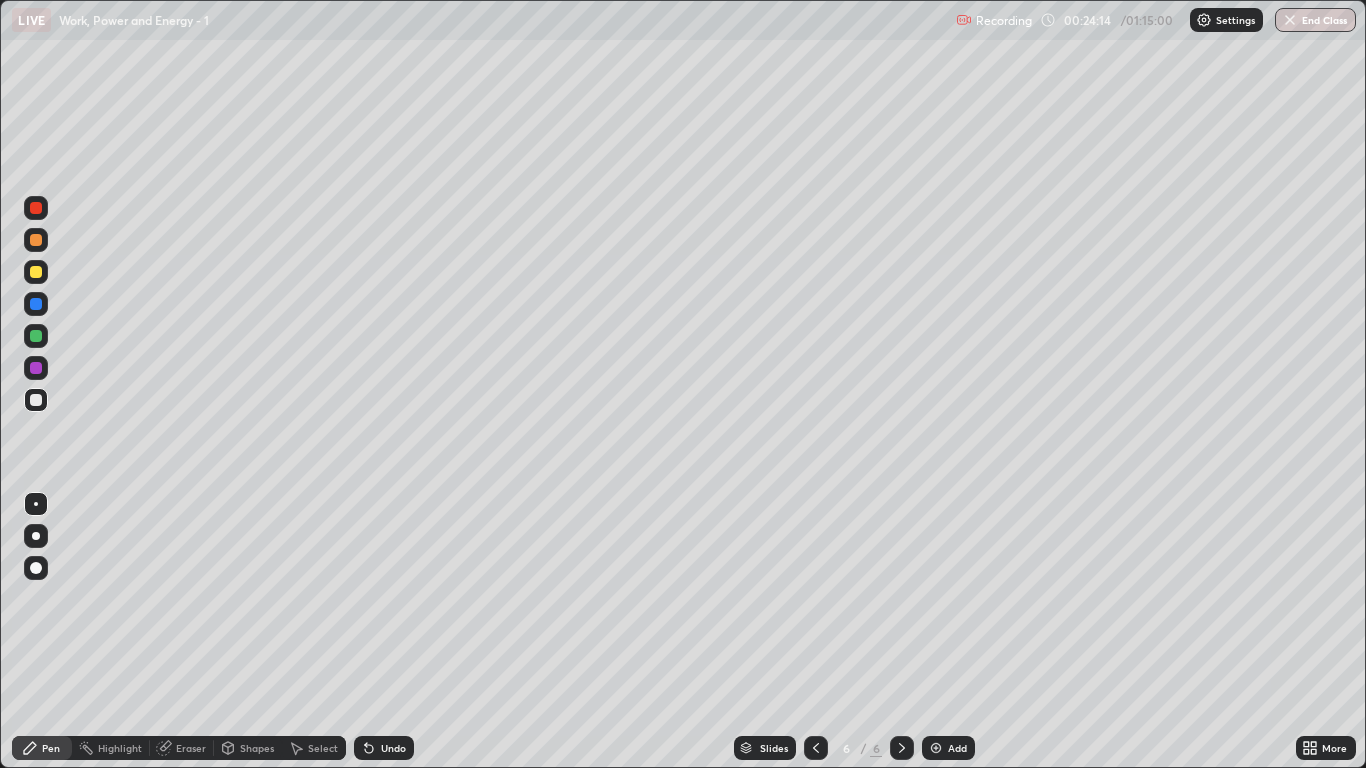
click at [387, 632] on div "Undo" at bounding box center [393, 748] width 25 height 10
click at [38, 279] on div at bounding box center [36, 272] width 24 height 24
click at [44, 530] on div at bounding box center [36, 536] width 24 height 24
click at [929, 632] on img at bounding box center [936, 748] width 16 height 16
click at [37, 401] on div at bounding box center [36, 400] width 12 height 12
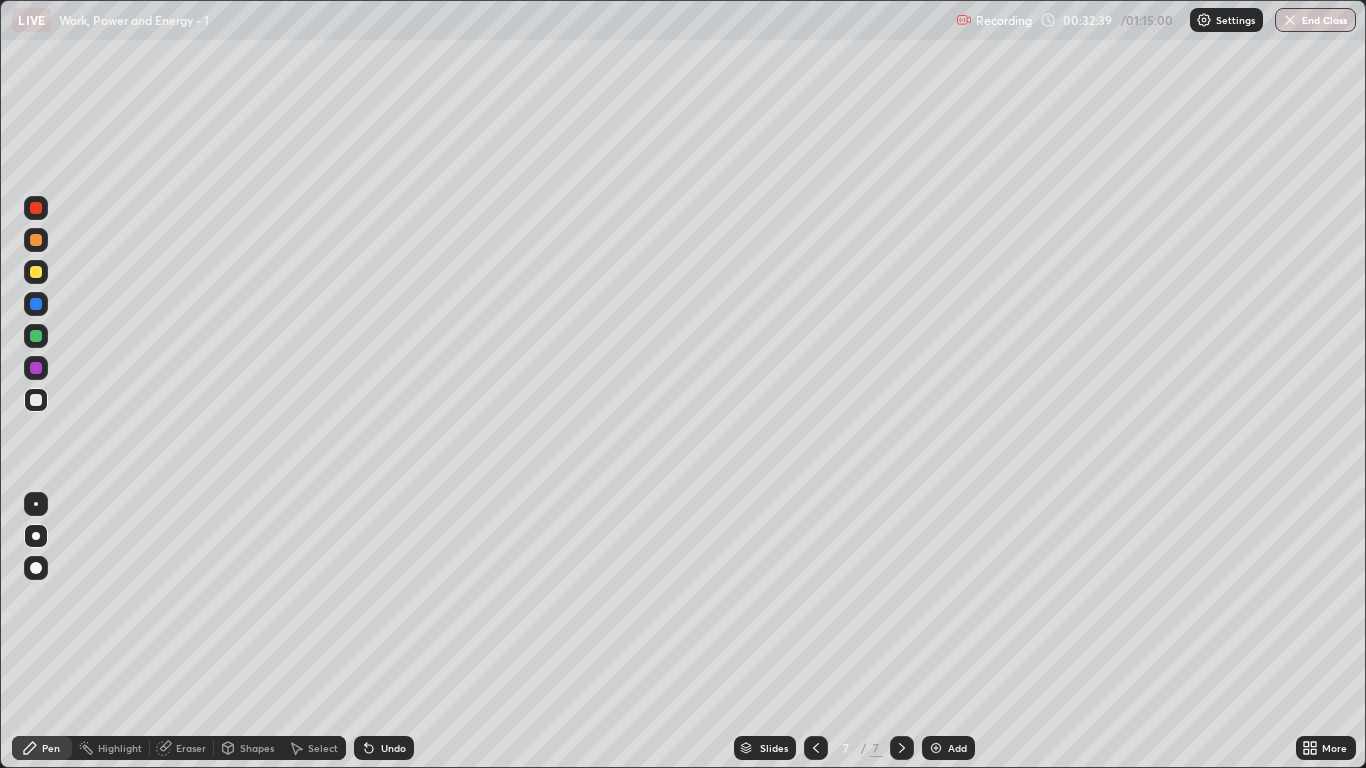
click at [39, 268] on div at bounding box center [36, 272] width 12 height 12
click at [375, 632] on div "Undo" at bounding box center [384, 748] width 60 height 24
click at [379, 632] on div "Undo" at bounding box center [384, 748] width 60 height 24
click at [39, 241] on div at bounding box center [36, 240] width 12 height 12
click at [44, 338] on div at bounding box center [36, 336] width 24 height 24
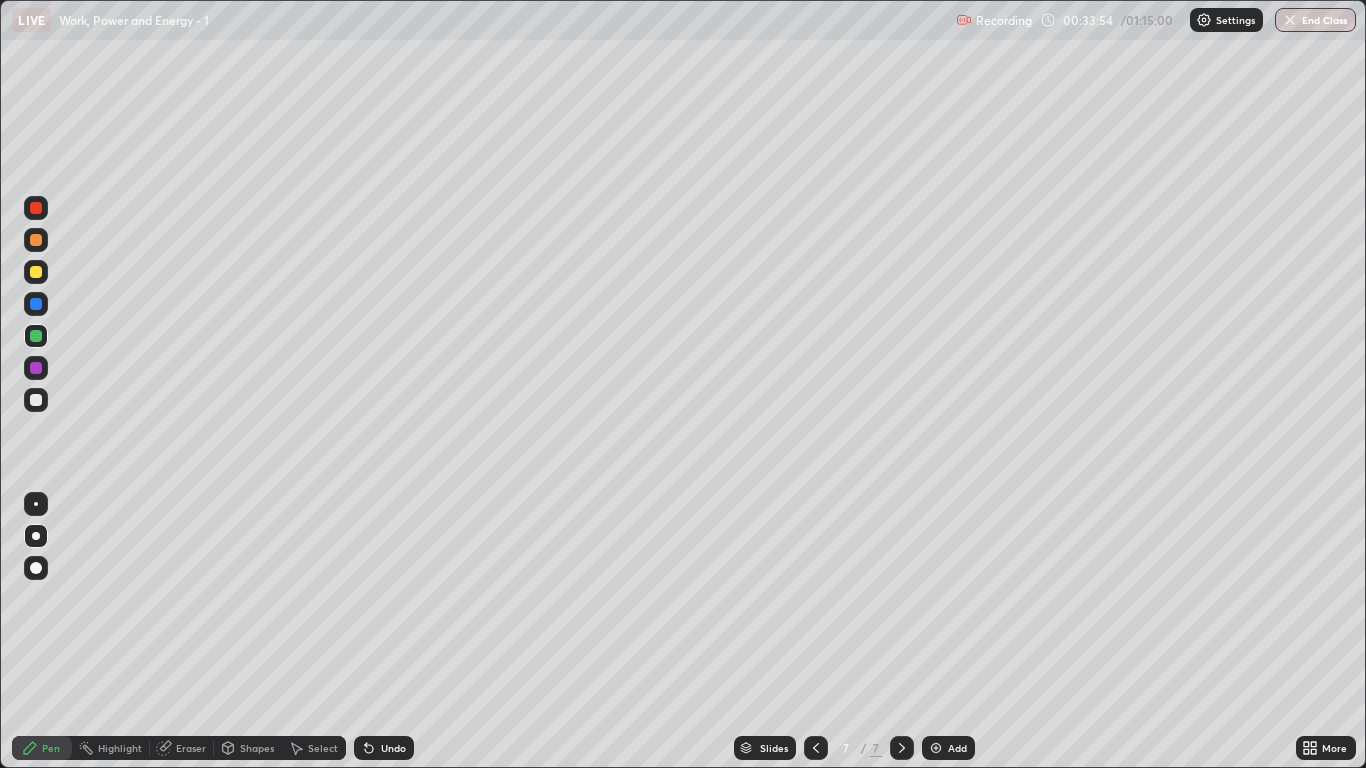
click at [34, 409] on div at bounding box center [36, 400] width 24 height 24
click at [377, 632] on div "Undo" at bounding box center [384, 748] width 60 height 24
click at [381, 632] on div "Undo" at bounding box center [393, 748] width 25 height 10
click at [385, 632] on div "Undo" at bounding box center [393, 748] width 25 height 10
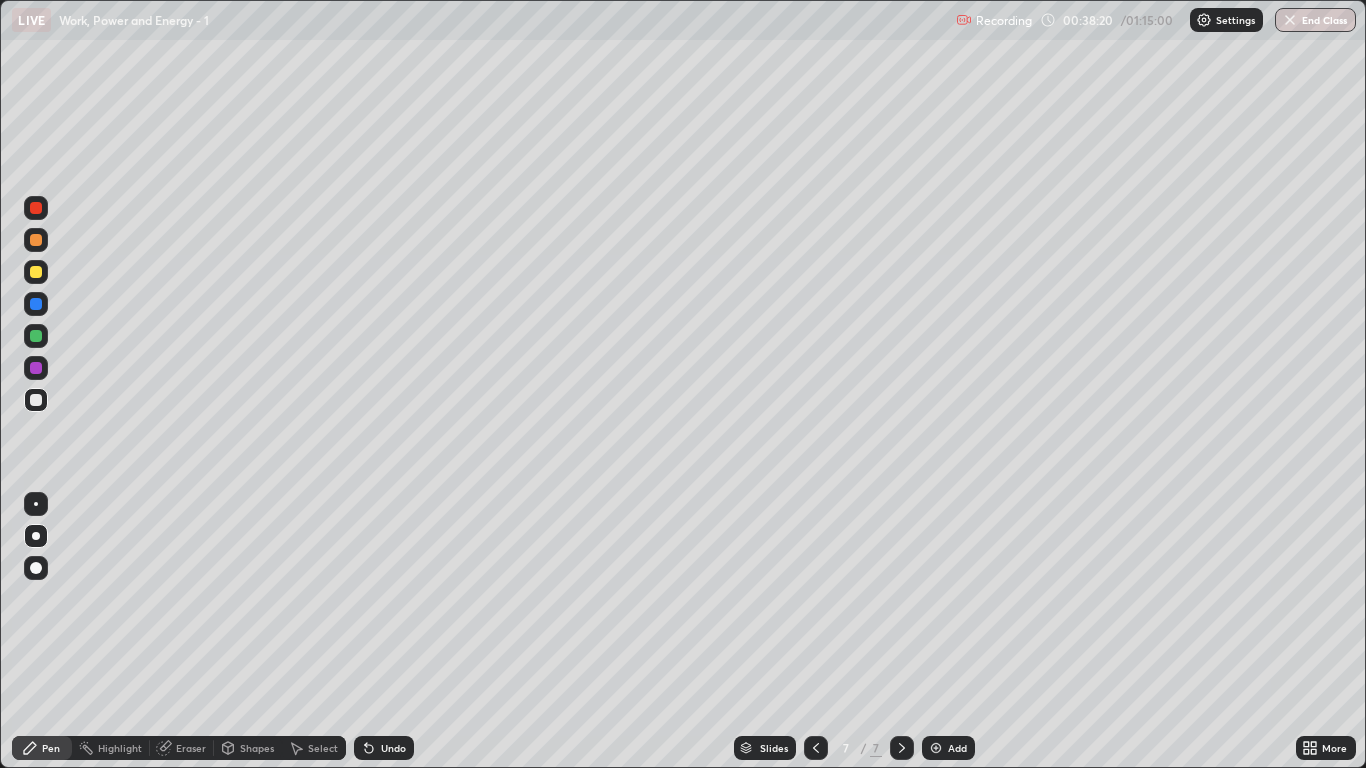
click at [950, 632] on div "Add" at bounding box center [957, 748] width 19 height 10
click at [243, 632] on div "Shapes" at bounding box center [257, 748] width 34 height 10
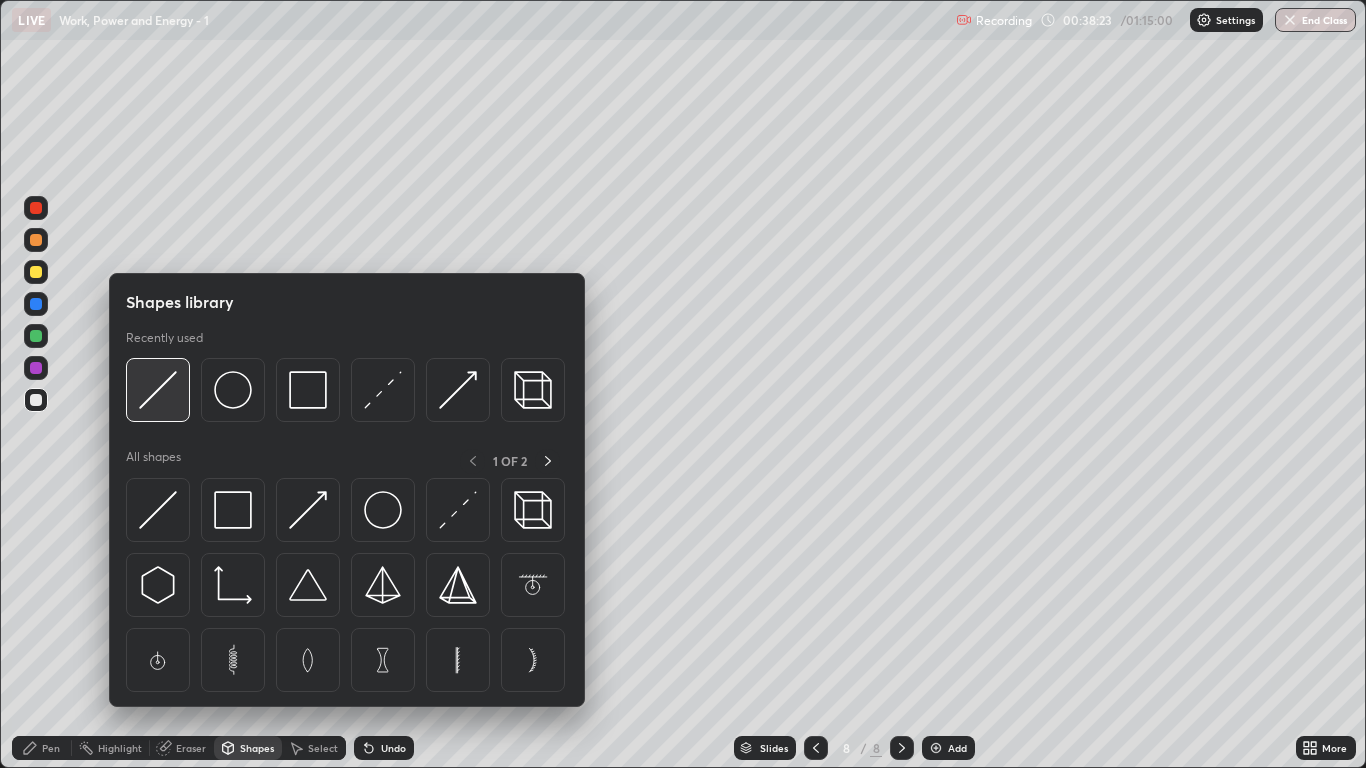
click at [164, 387] on img at bounding box center [158, 390] width 38 height 38
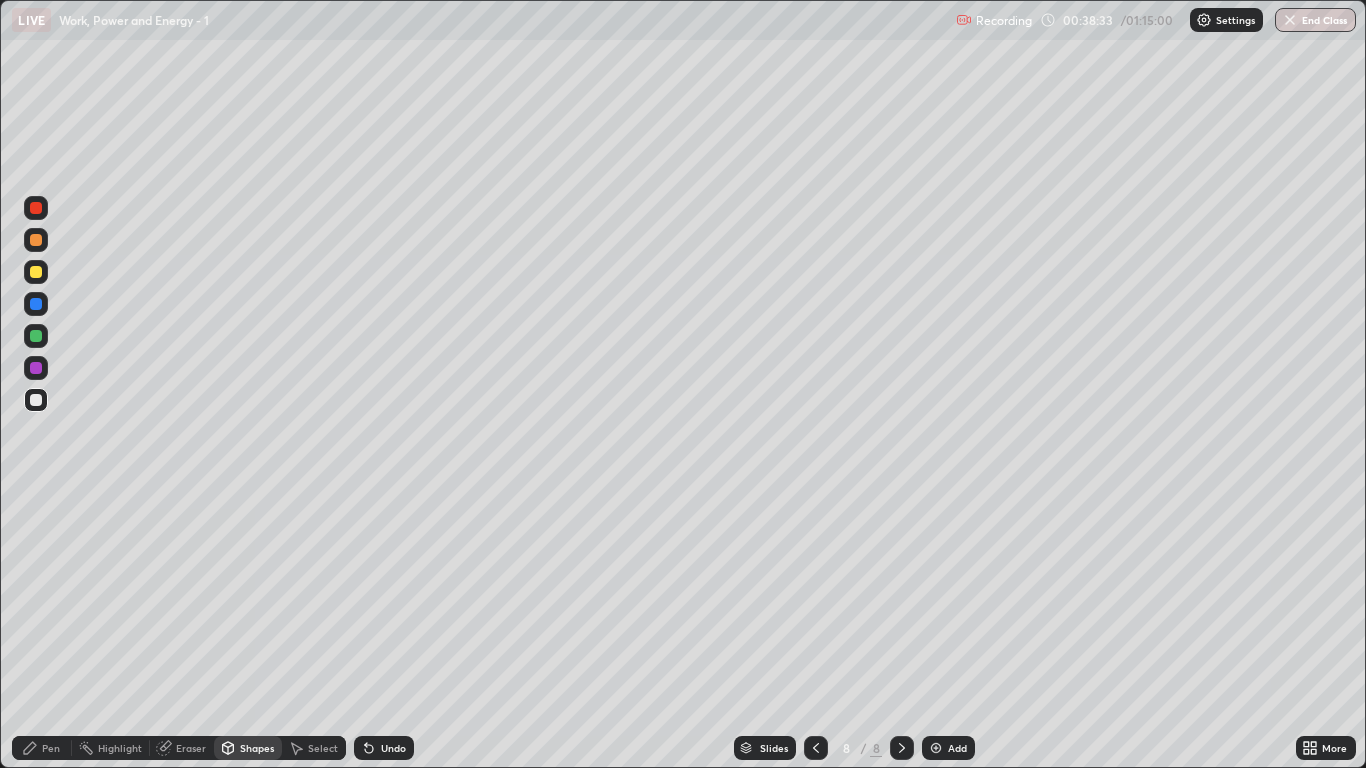
click at [45, 632] on div "Pen" at bounding box center [51, 748] width 18 height 10
click at [35, 273] on div at bounding box center [36, 272] width 12 height 12
click at [311, 632] on div "Select" at bounding box center [323, 748] width 30 height 10
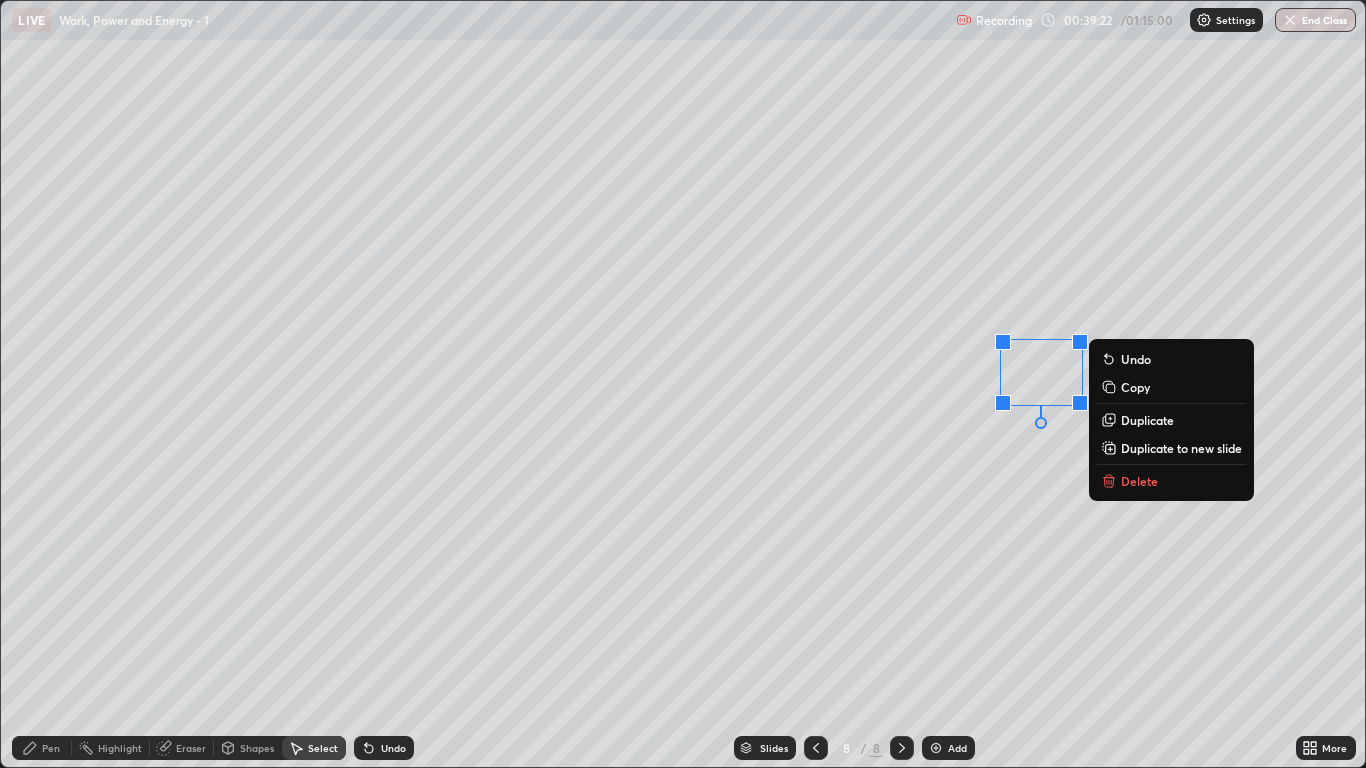
click at [945, 400] on div "0 ° Undo Copy Duplicate Duplicate to new slide Delete" at bounding box center [682, 384] width 1363 height 766
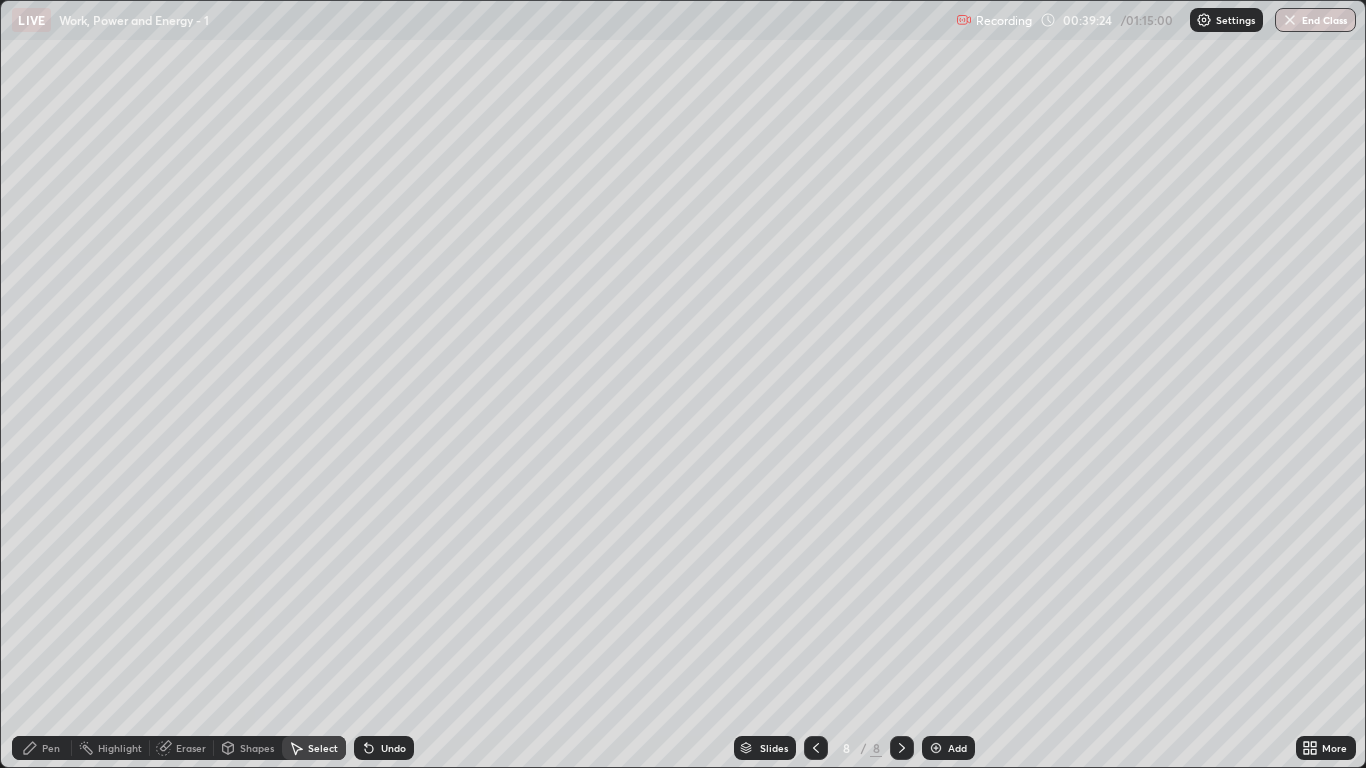
click at [50, 632] on div "Pen" at bounding box center [51, 748] width 18 height 10
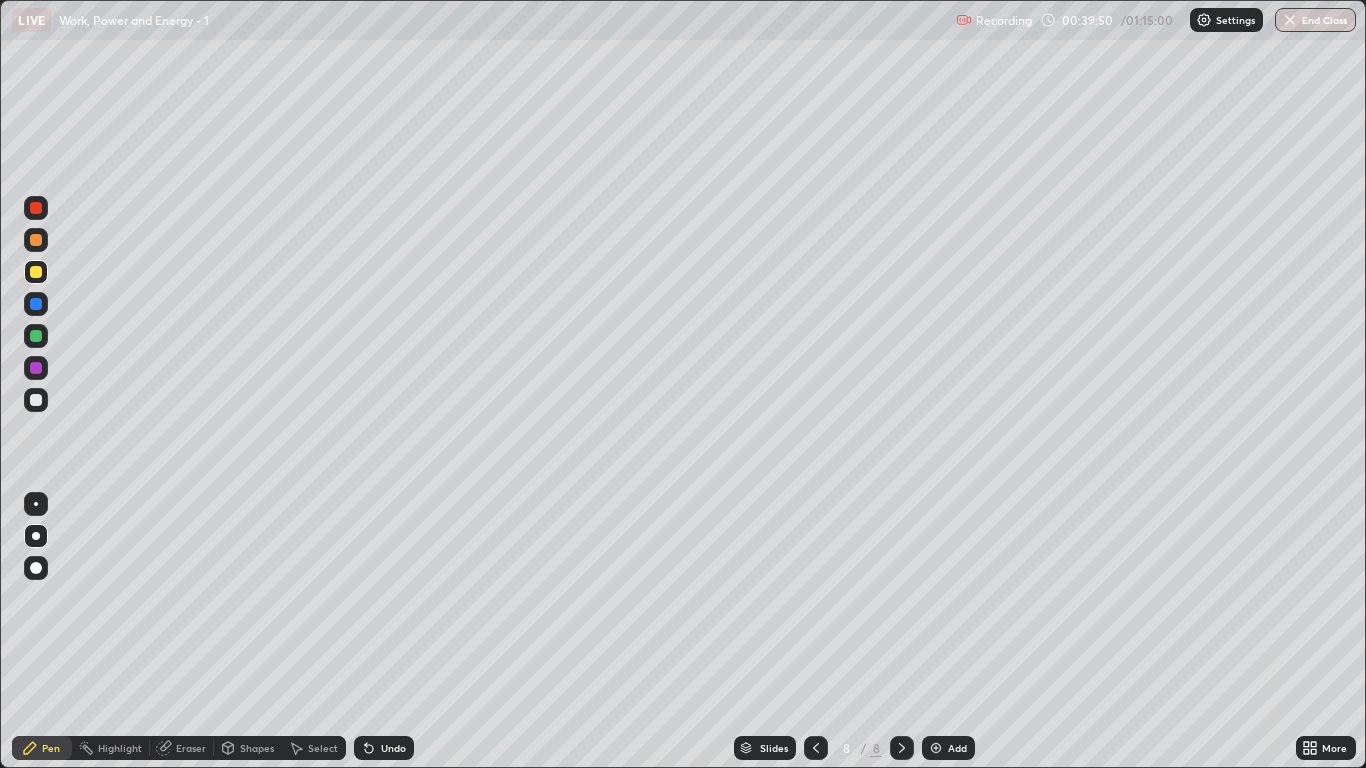
click at [46, 339] on div at bounding box center [36, 336] width 24 height 24
click at [389, 632] on div "Undo" at bounding box center [384, 748] width 60 height 24
click at [388, 632] on div "Undo" at bounding box center [384, 748] width 60 height 24
click at [41, 396] on div at bounding box center [36, 400] width 12 height 12
click at [36, 401] on div at bounding box center [36, 400] width 12 height 12
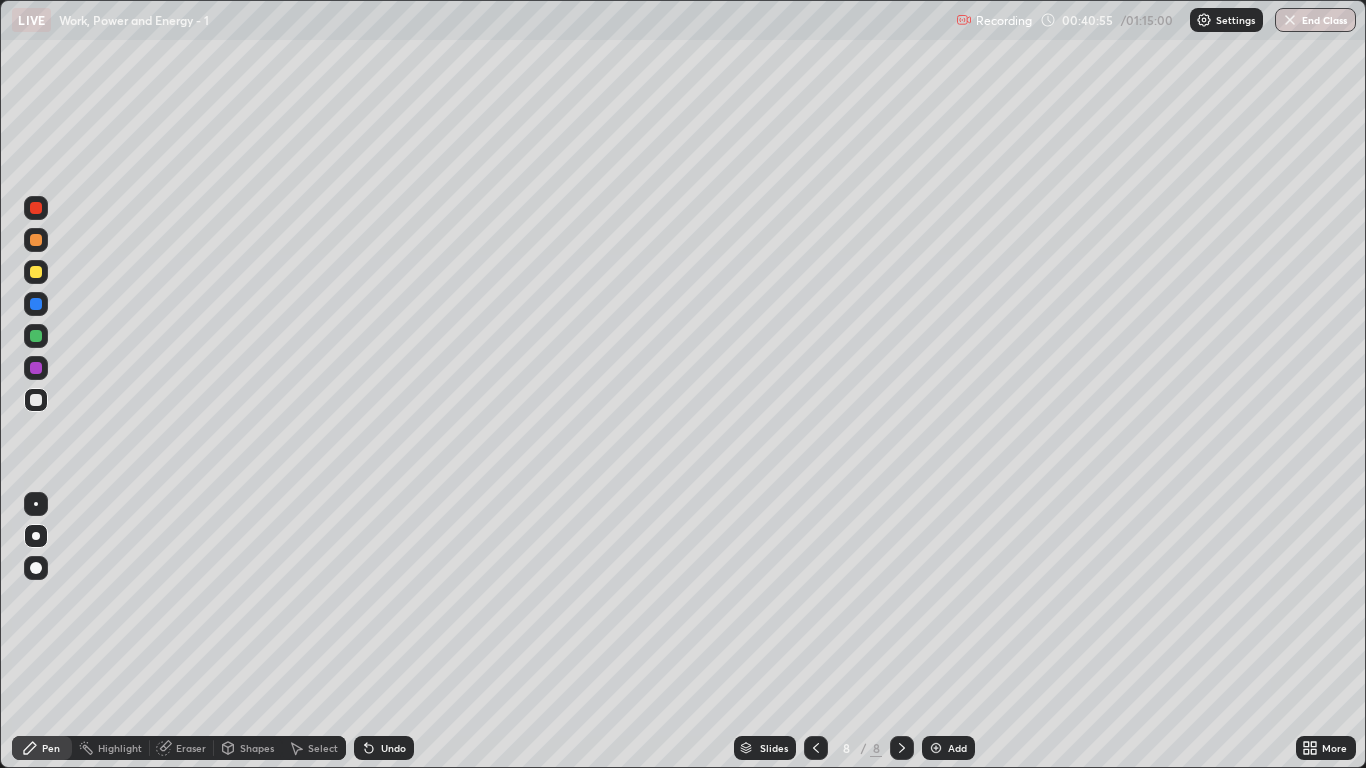
click at [385, 632] on div "Undo" at bounding box center [393, 748] width 25 height 10
click at [381, 632] on div "Undo" at bounding box center [393, 748] width 25 height 10
click at [39, 337] on div at bounding box center [36, 336] width 12 height 12
click at [37, 402] on div at bounding box center [36, 400] width 12 height 12
click at [43, 272] on div at bounding box center [36, 272] width 24 height 24
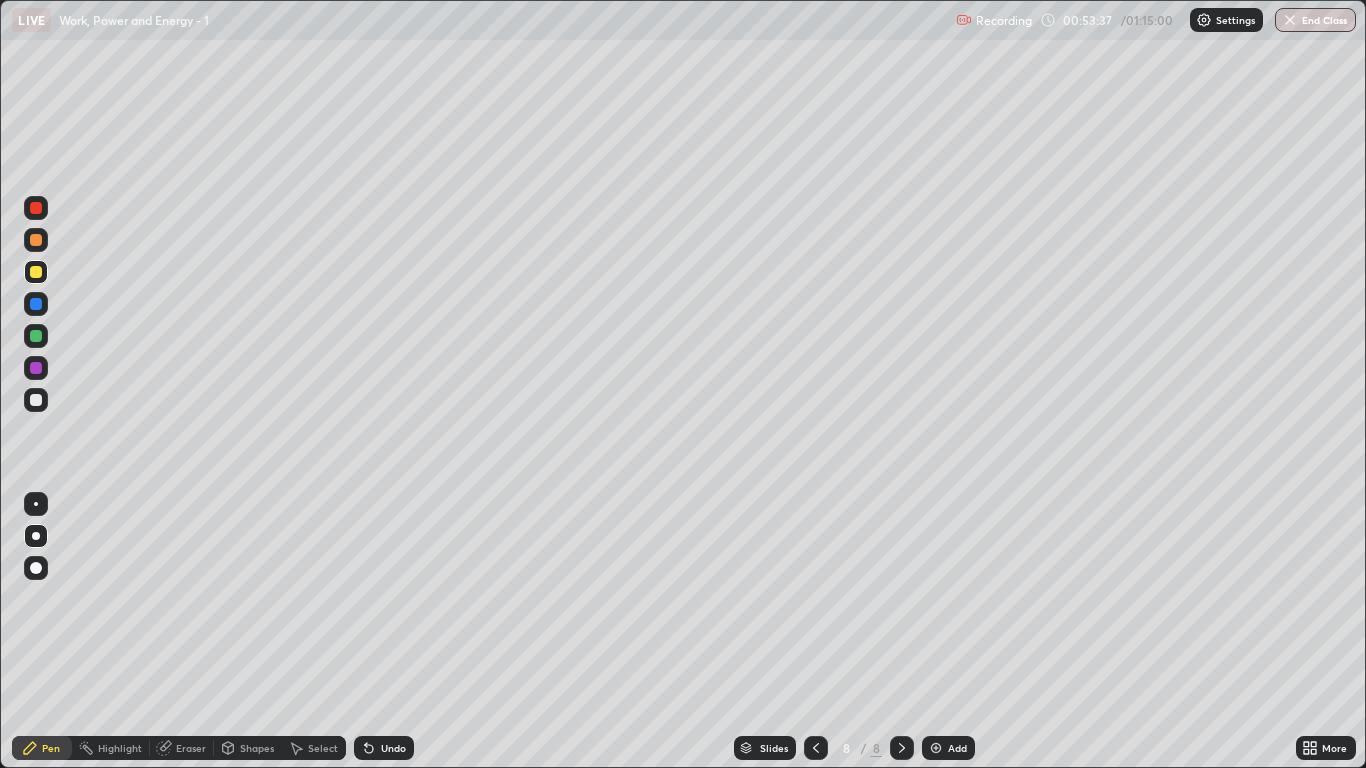
click at [948, 632] on div "Add" at bounding box center [957, 748] width 19 height 10
click at [43, 401] on div at bounding box center [36, 400] width 24 height 24
click at [382, 632] on div "Undo" at bounding box center [393, 748] width 25 height 10
click at [45, 269] on div at bounding box center [36, 272] width 24 height 24
click at [46, 409] on div at bounding box center [36, 400] width 24 height 24
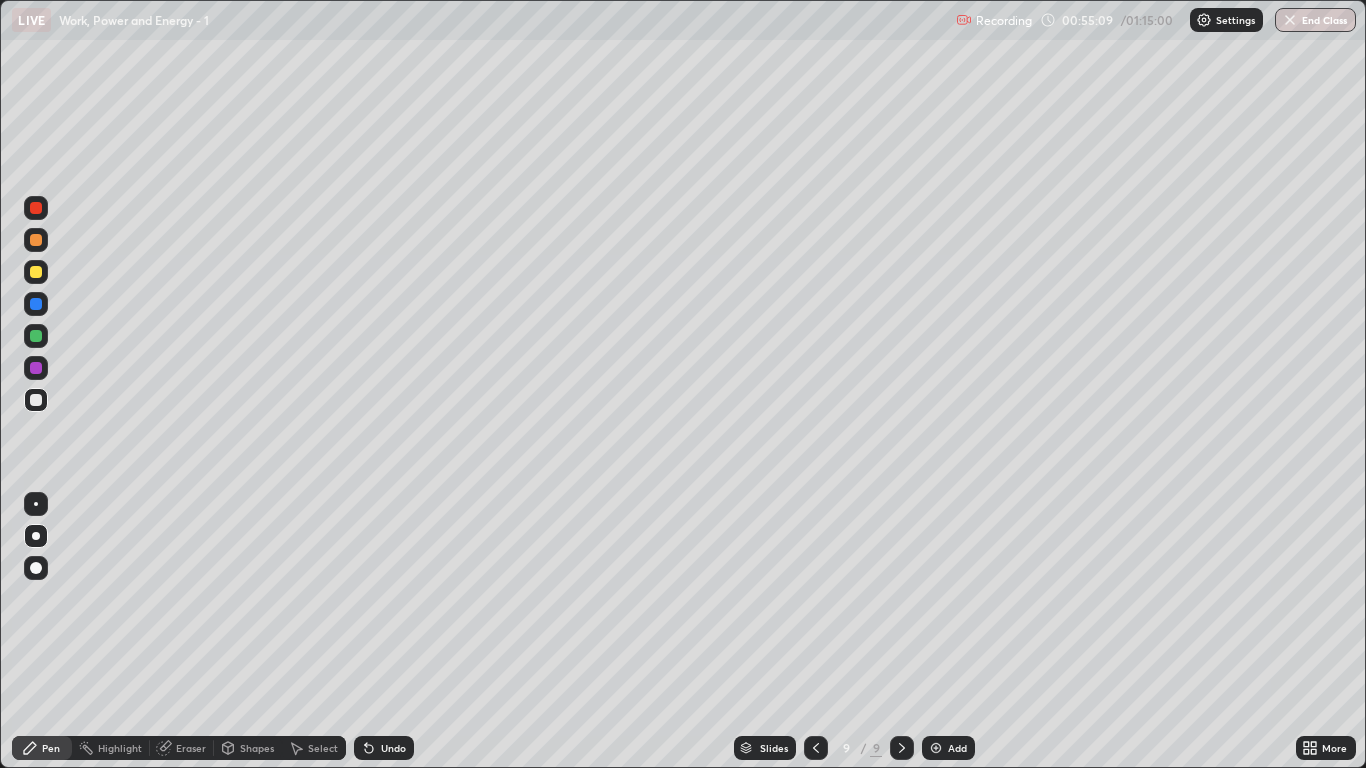
click at [32, 275] on div at bounding box center [36, 272] width 12 height 12
click at [381, 632] on div "Undo" at bounding box center [393, 748] width 25 height 10
click at [377, 632] on div "Undo" at bounding box center [384, 748] width 60 height 24
click at [41, 403] on div at bounding box center [36, 400] width 12 height 12
click at [954, 632] on div "Add" at bounding box center [957, 748] width 19 height 10
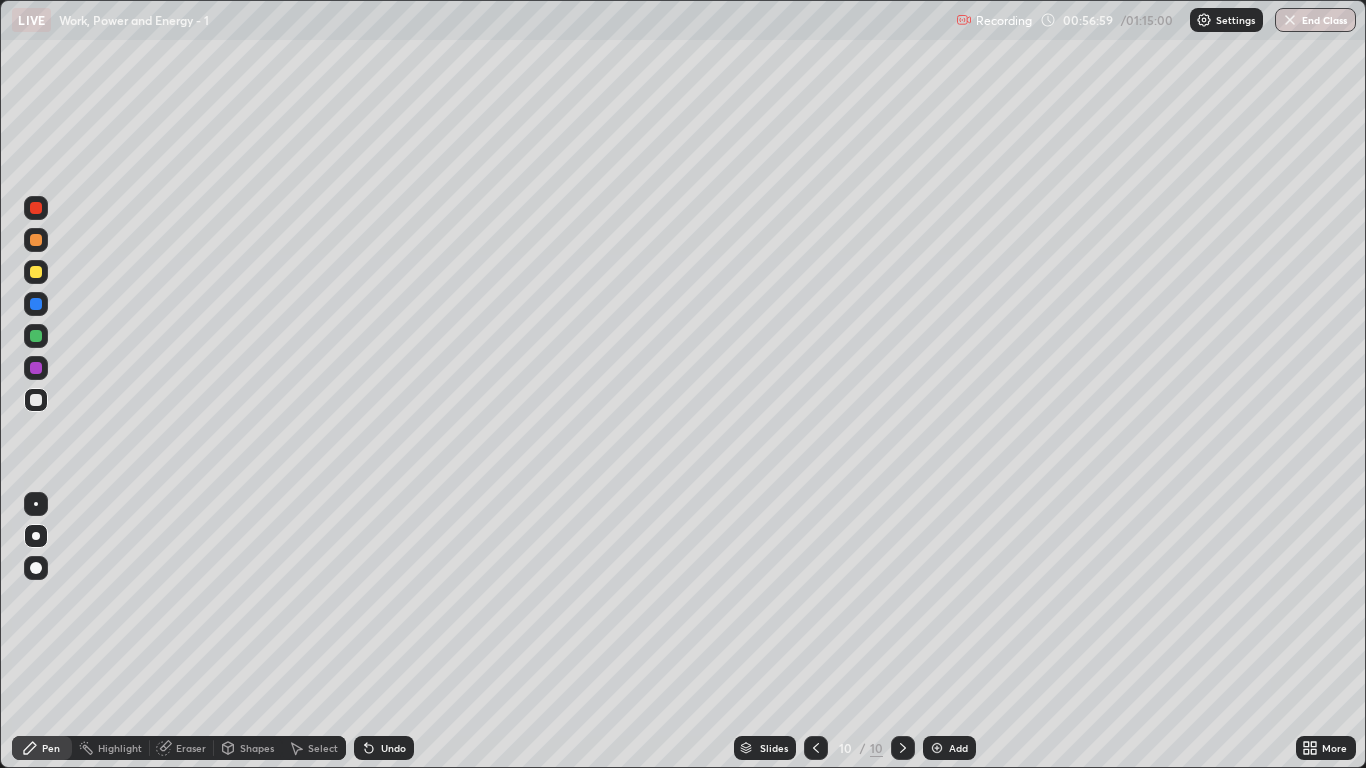
click at [45, 397] on div at bounding box center [36, 400] width 24 height 24
click at [44, 269] on div at bounding box center [36, 272] width 24 height 24
click at [251, 632] on div "Shapes" at bounding box center [257, 748] width 34 height 10
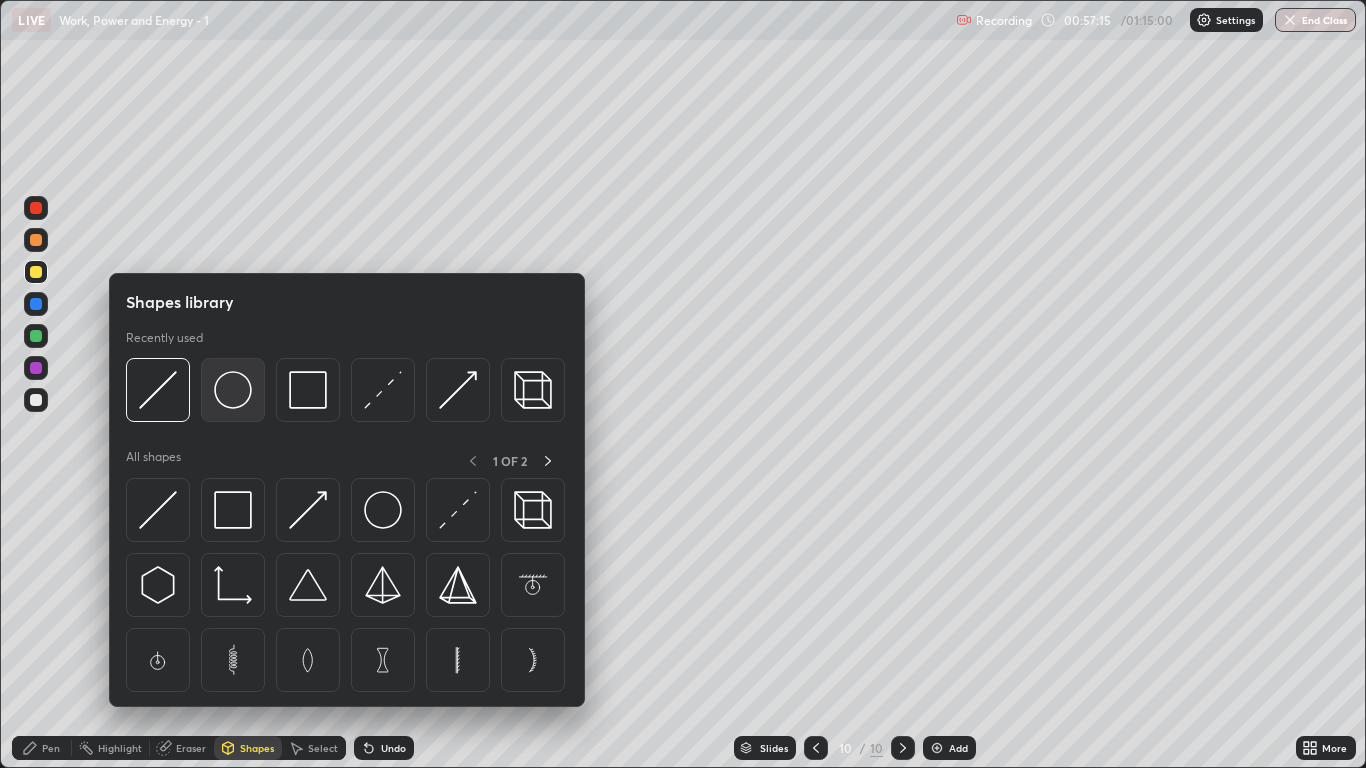
click at [234, 403] on img at bounding box center [233, 390] width 38 height 38
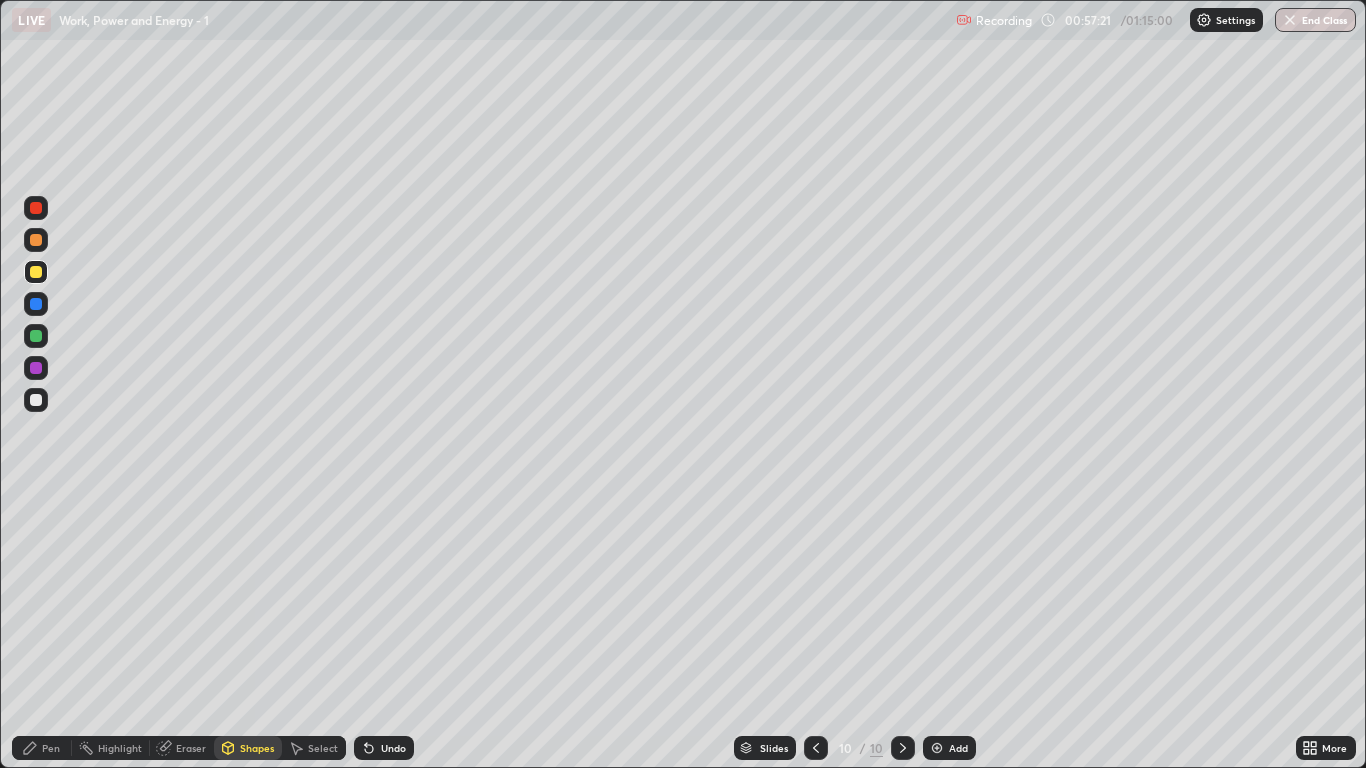
click at [394, 632] on div "Undo" at bounding box center [393, 748] width 25 height 10
click at [48, 632] on div "Pen" at bounding box center [42, 748] width 60 height 24
click at [389, 632] on div "Undo" at bounding box center [393, 748] width 25 height 10
click at [182, 632] on div "Eraser" at bounding box center [191, 748] width 30 height 10
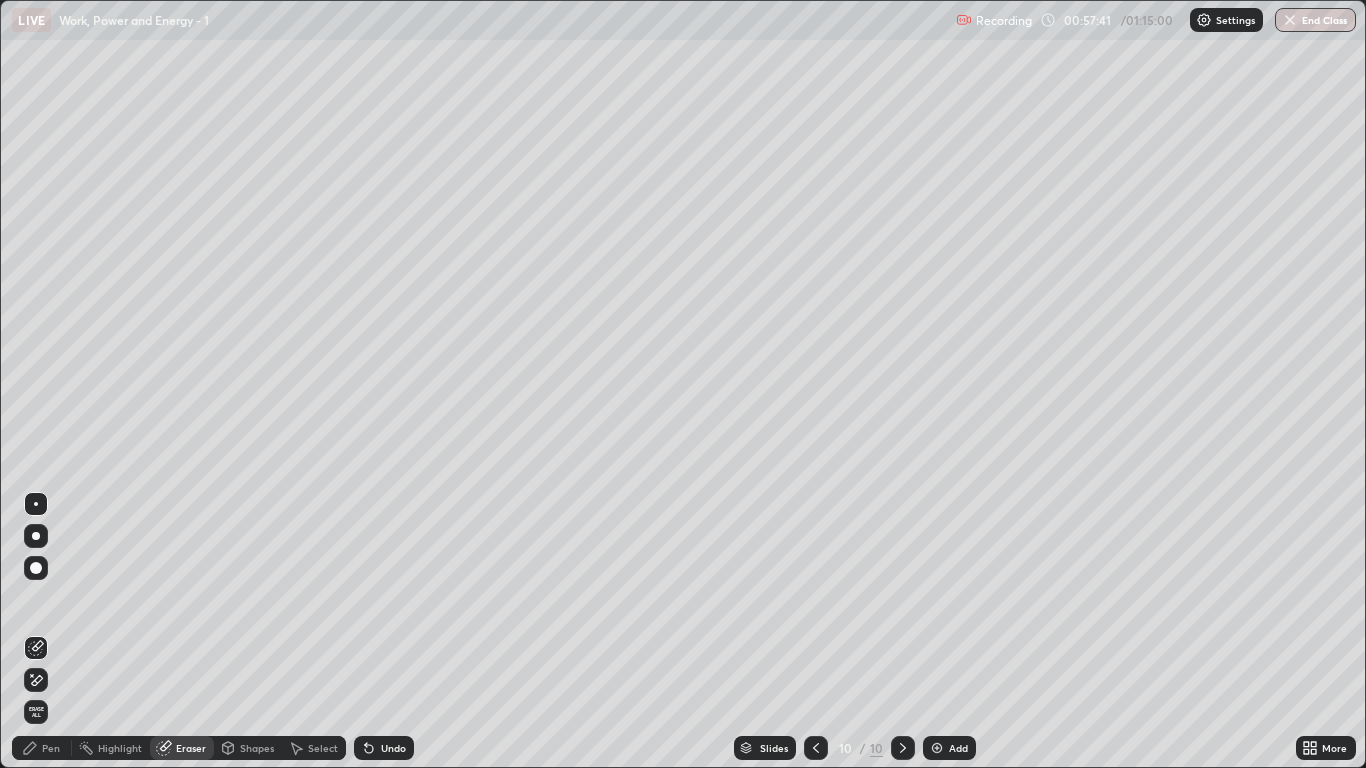
click at [50, 632] on div "Pen" at bounding box center [51, 748] width 18 height 10
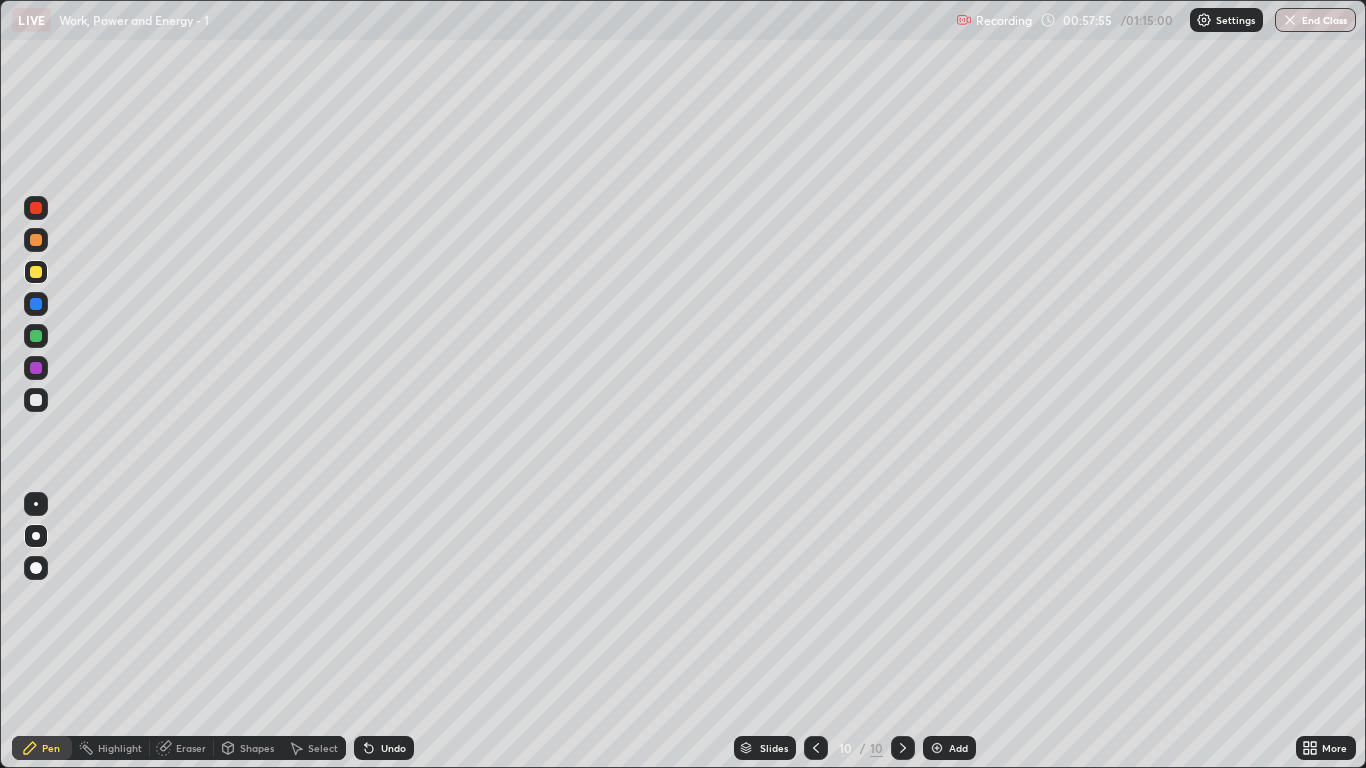
click at [37, 335] on div at bounding box center [36, 336] width 12 height 12
click at [37, 409] on div at bounding box center [36, 400] width 24 height 24
click at [37, 341] on div at bounding box center [36, 336] width 12 height 12
click at [41, 402] on div at bounding box center [36, 400] width 12 height 12
click at [1310, 20] on button "End Class" at bounding box center [1315, 20] width 81 height 24
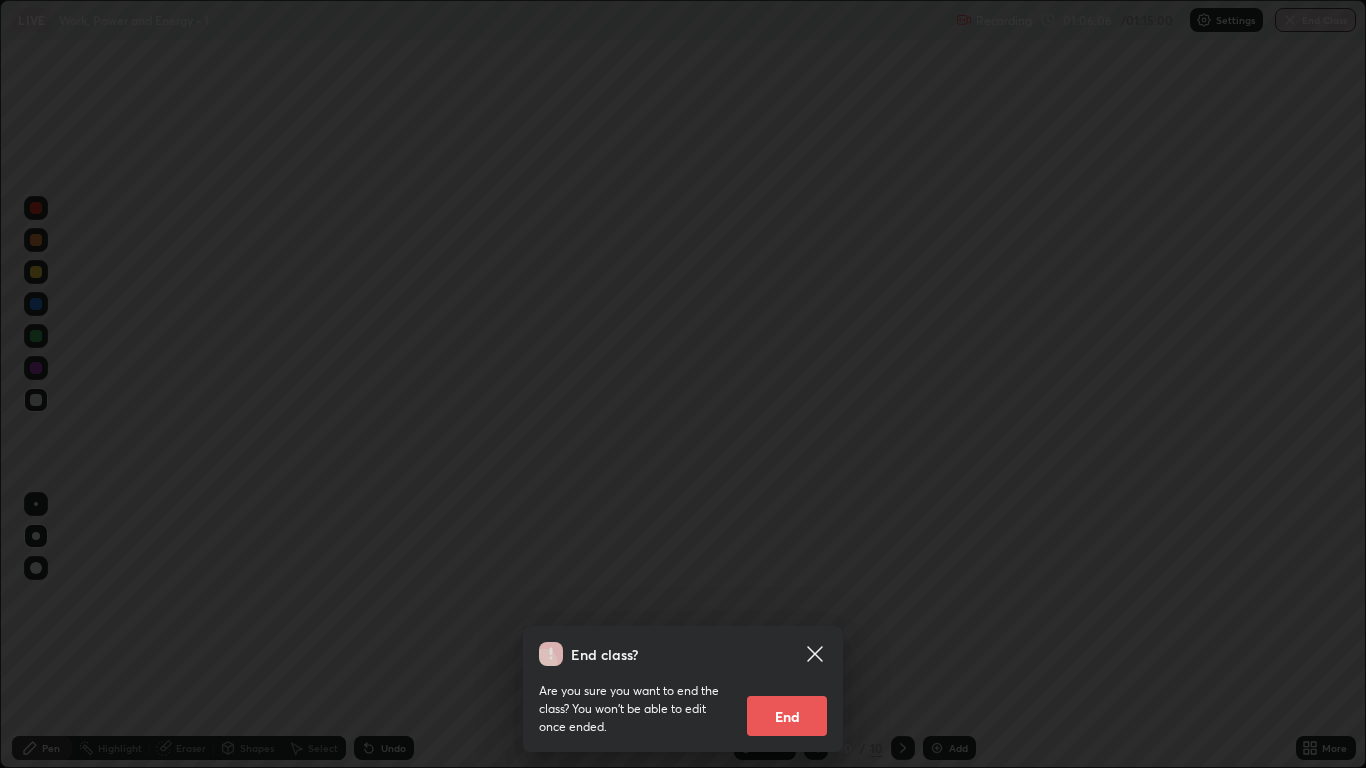
click at [808, 632] on button "End" at bounding box center [787, 716] width 80 height 40
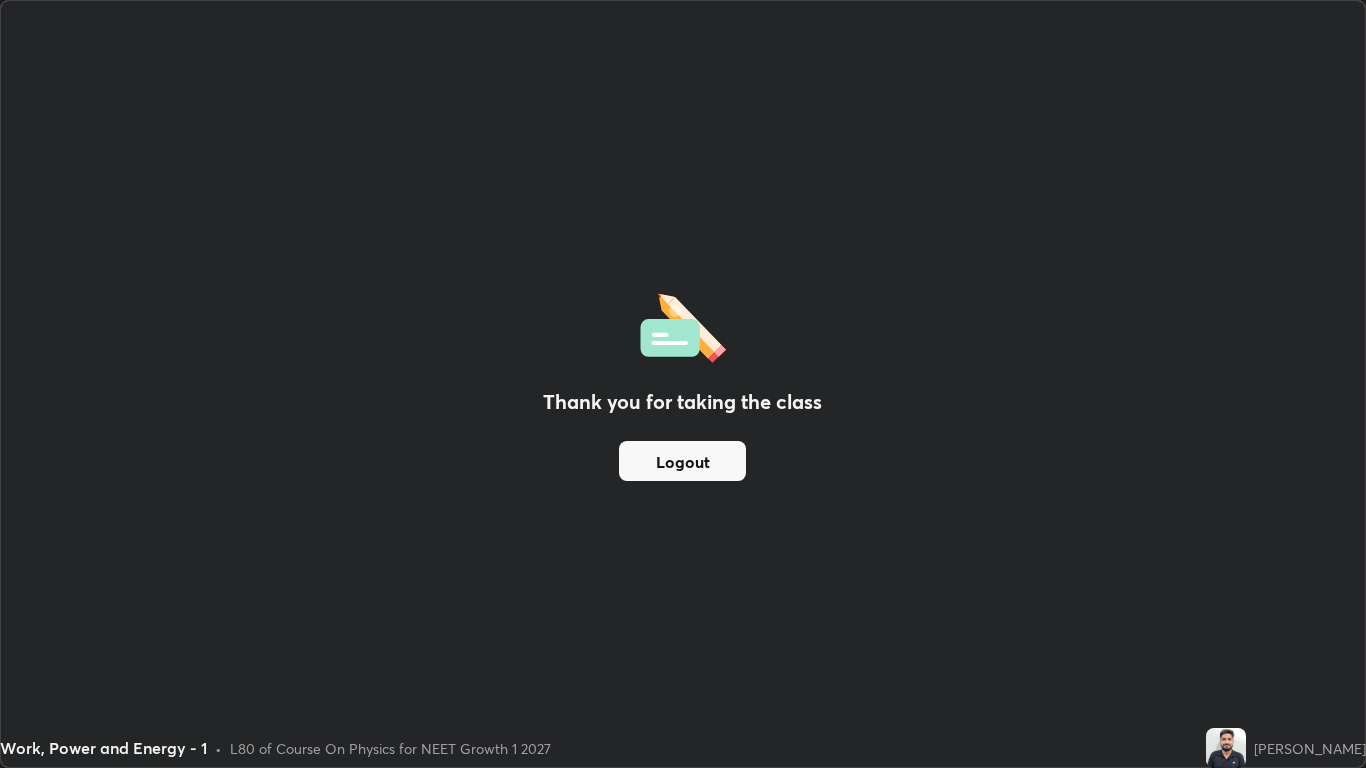
click at [713, 454] on button "Logout" at bounding box center [682, 461] width 127 height 40
